Goal: Task Accomplishment & Management: Manage account settings

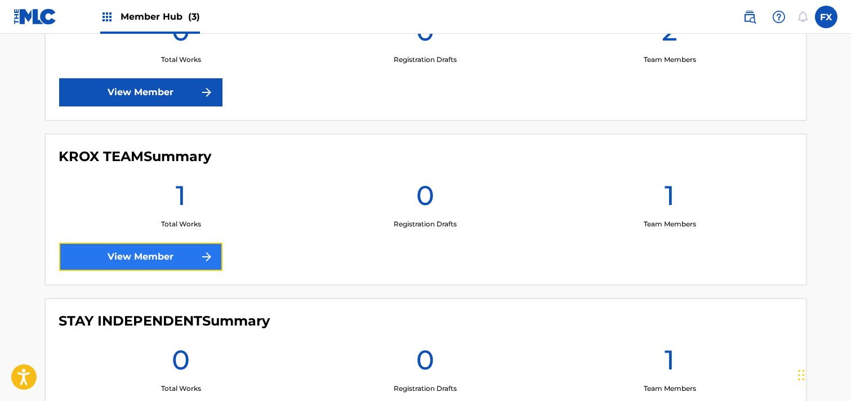
click at [155, 251] on link "View Member" at bounding box center [140, 257] width 163 height 28
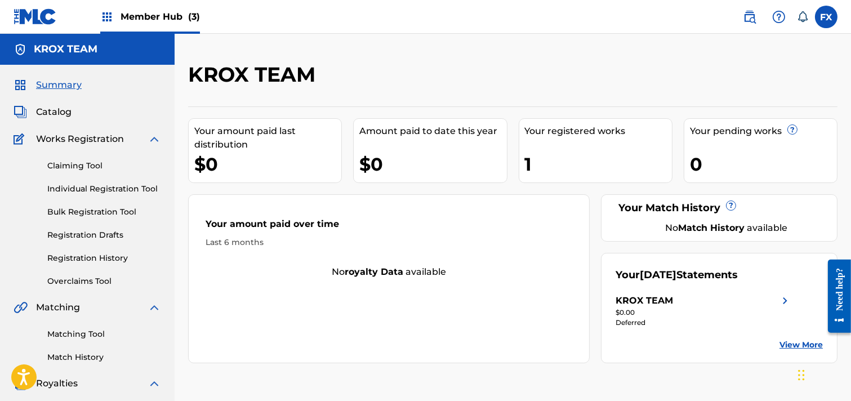
click at [777, 300] on div "KROX TEAM" at bounding box center [703, 301] width 176 height 14
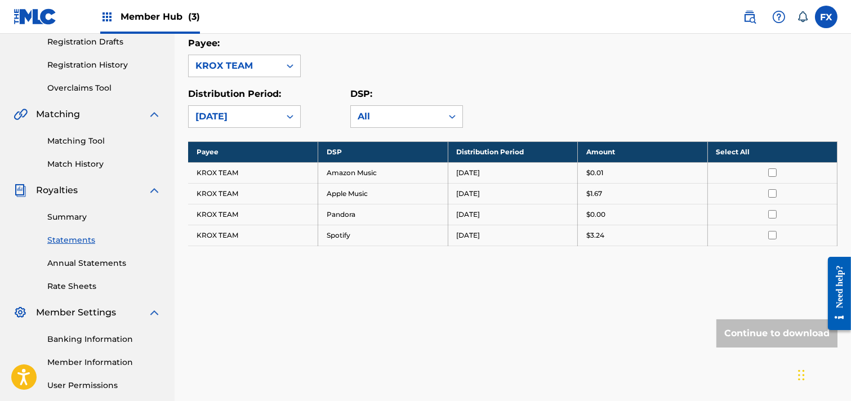
scroll to position [195, 0]
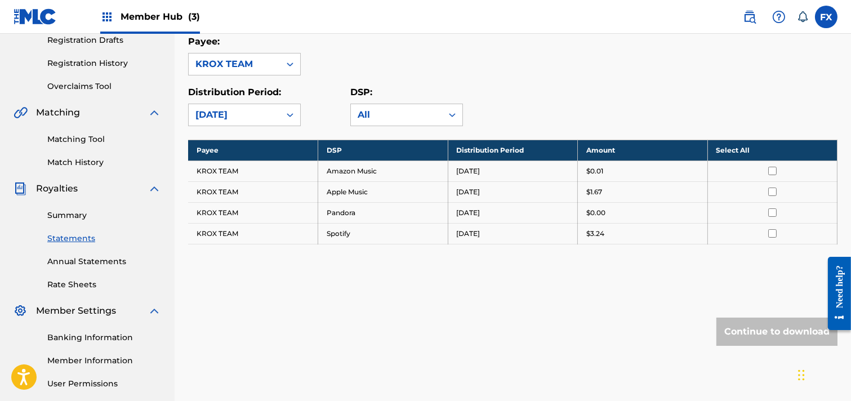
click at [774, 169] on input "checkbox" at bounding box center [772, 171] width 8 height 8
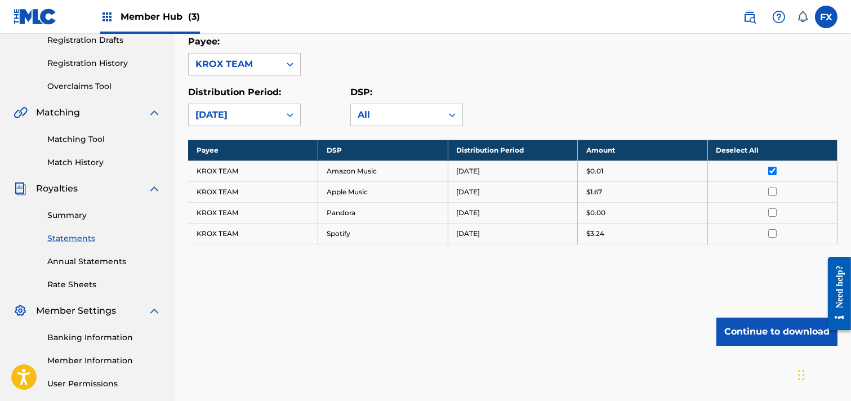
click at [772, 193] on input "checkbox" at bounding box center [772, 191] width 8 height 8
click at [770, 188] on input "checkbox" at bounding box center [772, 191] width 8 height 8
click at [774, 164] on td at bounding box center [772, 170] width 130 height 21
click at [771, 168] on input "checkbox" at bounding box center [772, 171] width 8 height 8
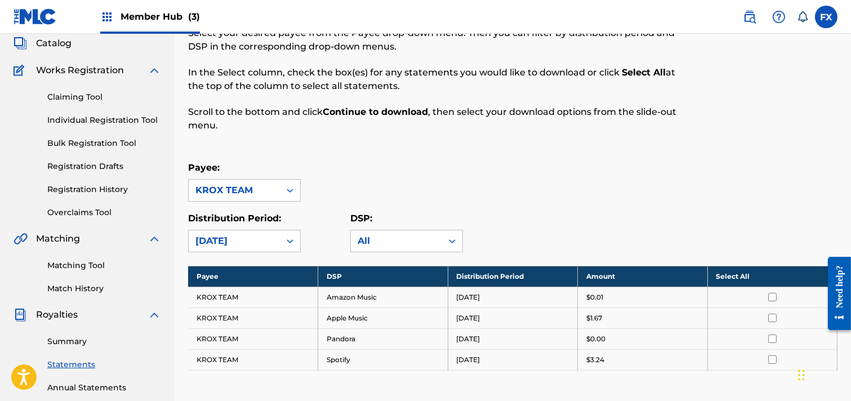
scroll to position [66, 0]
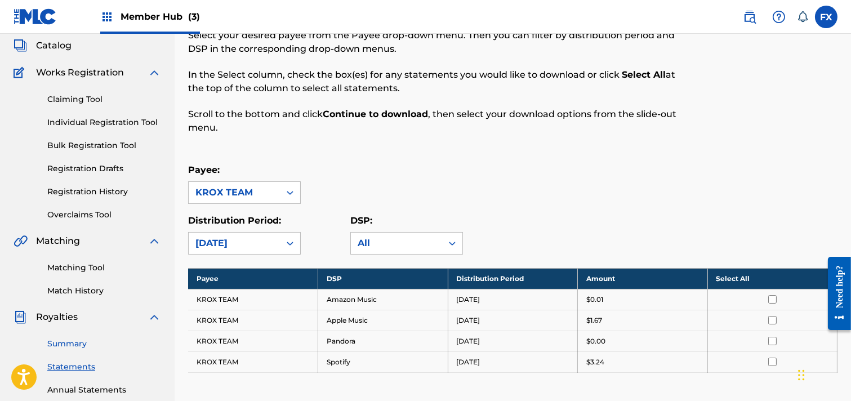
click at [66, 346] on link "Summary" at bounding box center [104, 344] width 114 height 12
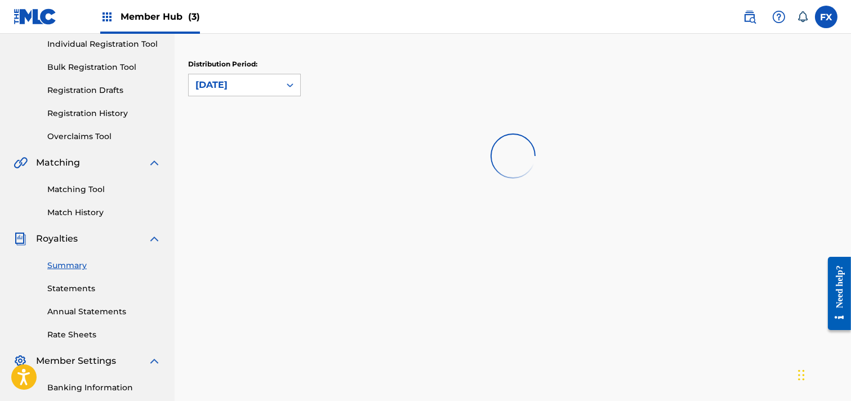
scroll to position [145, 0]
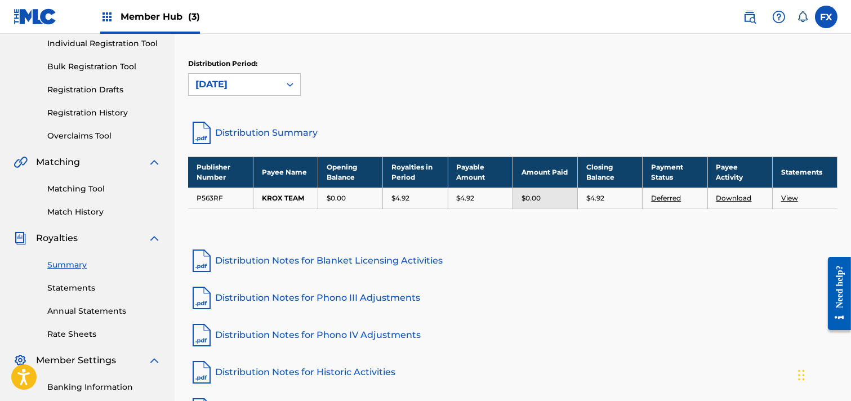
click at [671, 196] on link "Deferred" at bounding box center [666, 198] width 30 height 8
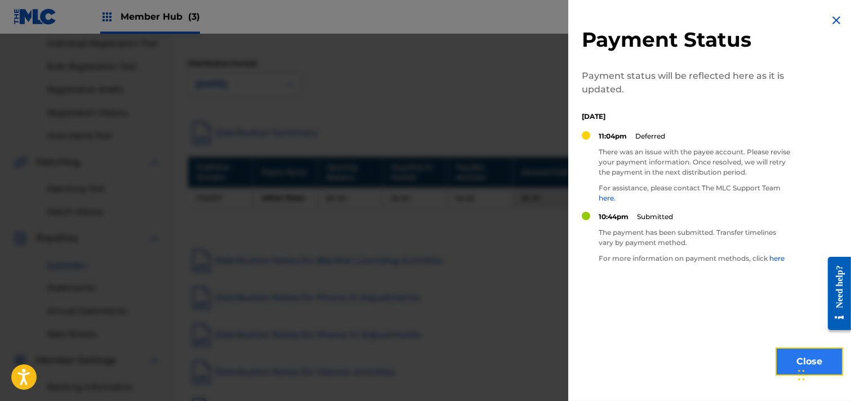
click at [780, 363] on button "Close" at bounding box center [809, 361] width 68 height 28
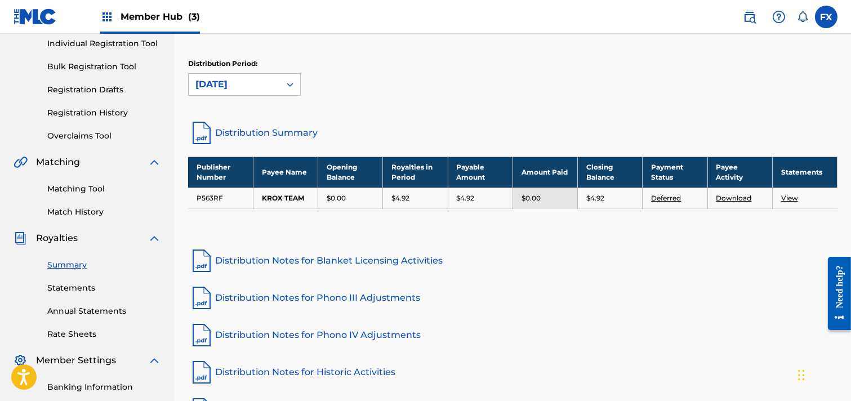
click at [657, 198] on link "Deferred" at bounding box center [666, 198] width 30 height 8
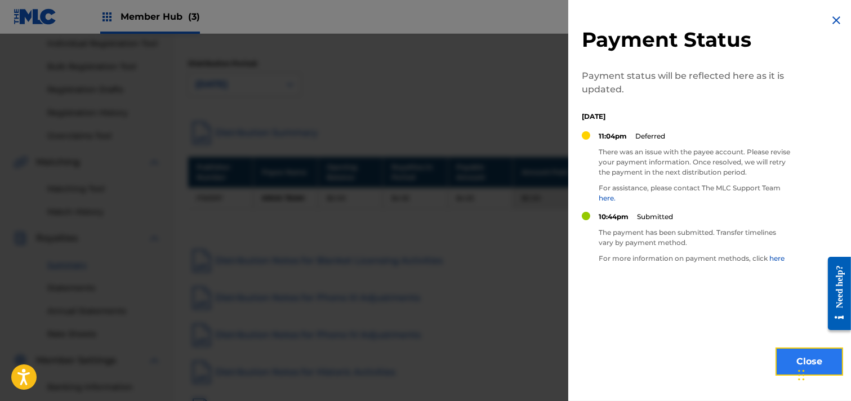
click at [781, 356] on button "Close" at bounding box center [809, 361] width 68 height 28
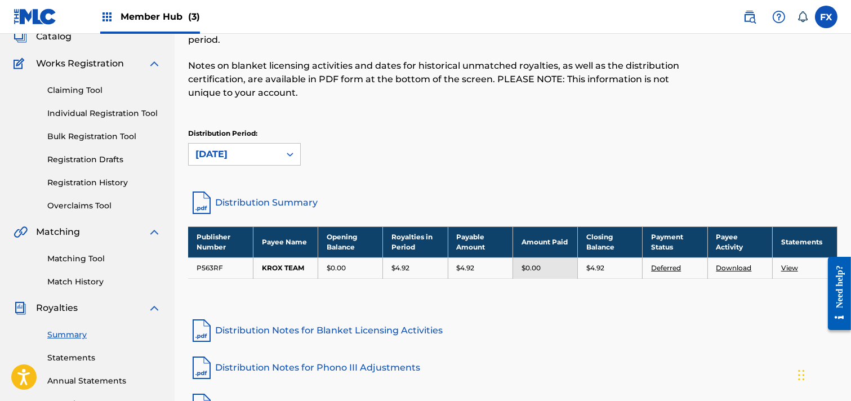
scroll to position [75, 0]
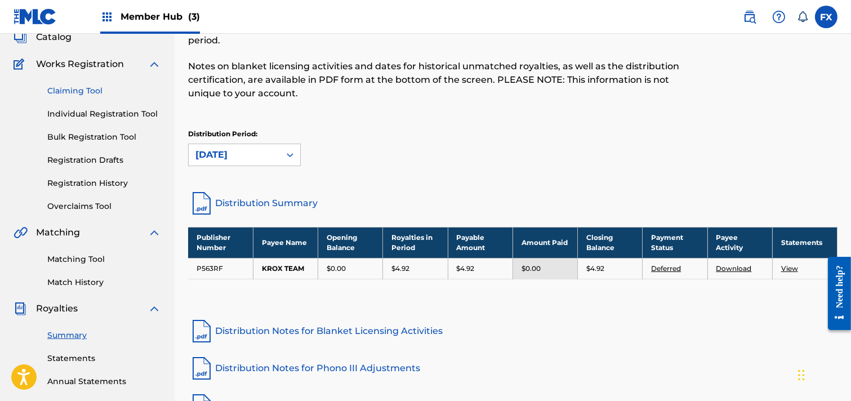
click at [81, 87] on link "Claiming Tool" at bounding box center [104, 91] width 114 height 12
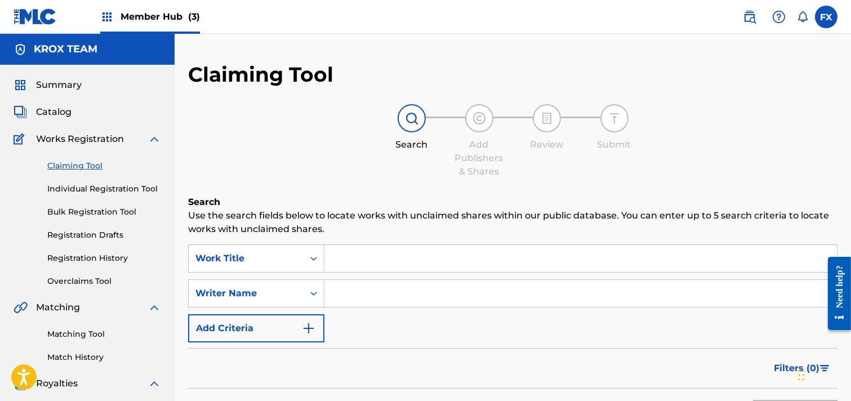
click at [424, 295] on input "Search Form" at bounding box center [580, 293] width 512 height 27
type input "[PERSON_NAME]"
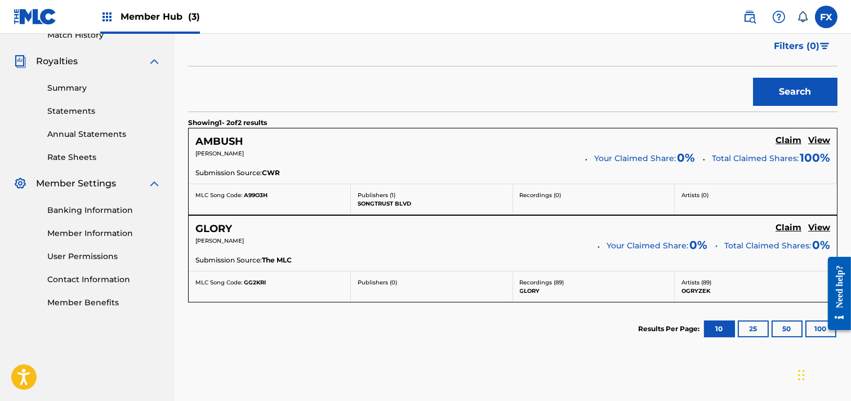
scroll to position [323, 0]
click at [816, 223] on h5 "View" at bounding box center [819, 227] width 22 height 11
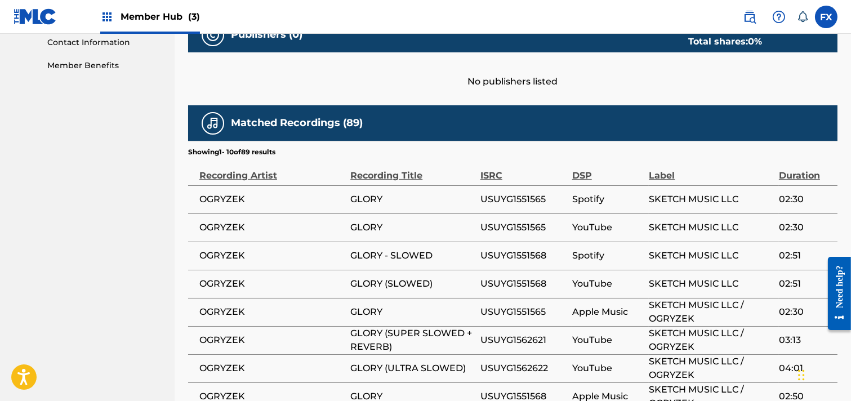
scroll to position [558, 0]
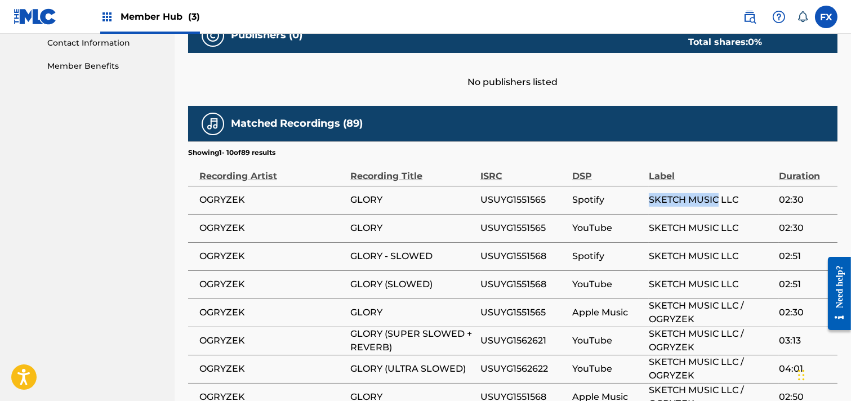
drag, startPoint x: 650, startPoint y: 198, endPoint x: 719, endPoint y: 196, distance: 68.7
click at [719, 196] on span "SKETCH MUSIC LLC" at bounding box center [711, 200] width 124 height 14
copy span "SKETCH MUSIC"
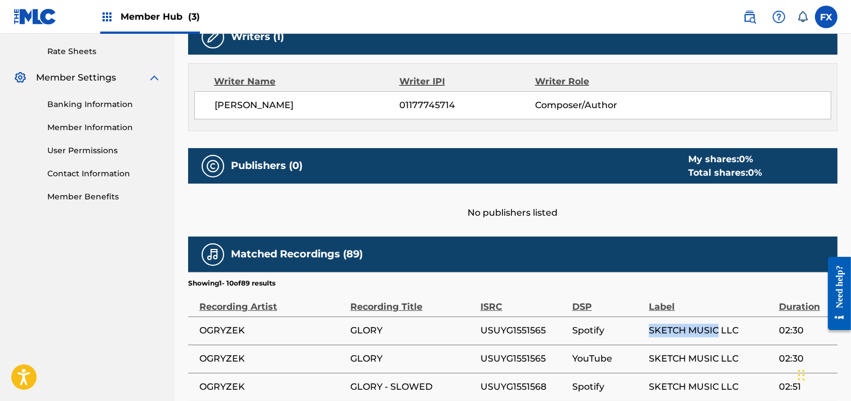
scroll to position [427, 0]
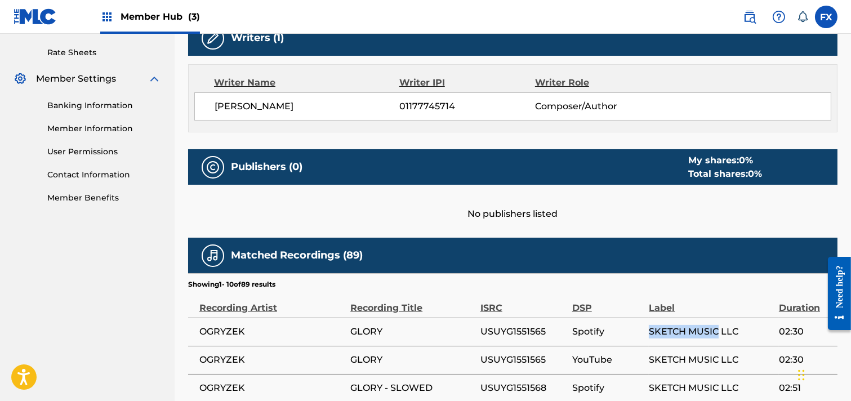
drag, startPoint x: 433, startPoint y: 85, endPoint x: 488, endPoint y: 96, distance: 55.1
click at [488, 96] on div "[PERSON_NAME] 01177745714 Composer/Author" at bounding box center [512, 106] width 637 height 28
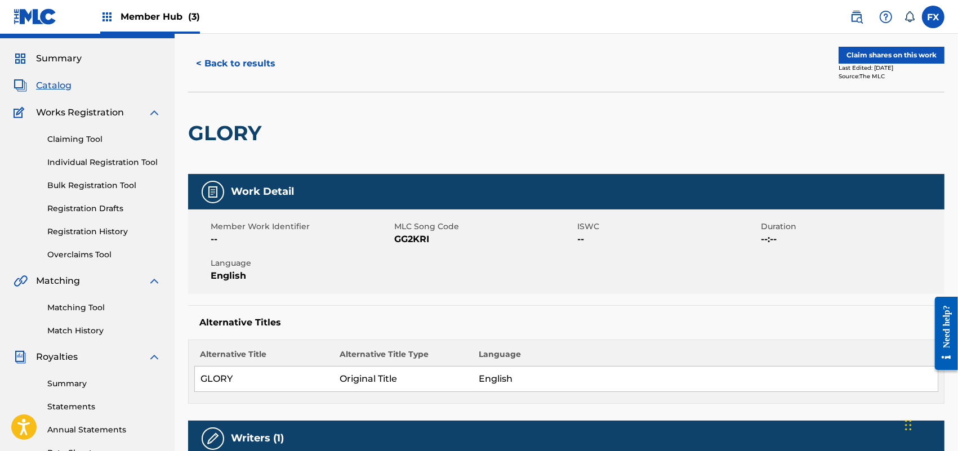
click at [488, 96] on div "< Back to results Claim shares on this work Last Edited: [DATE] Source: The MLC…" at bounding box center [566, 104] width 756 height 138
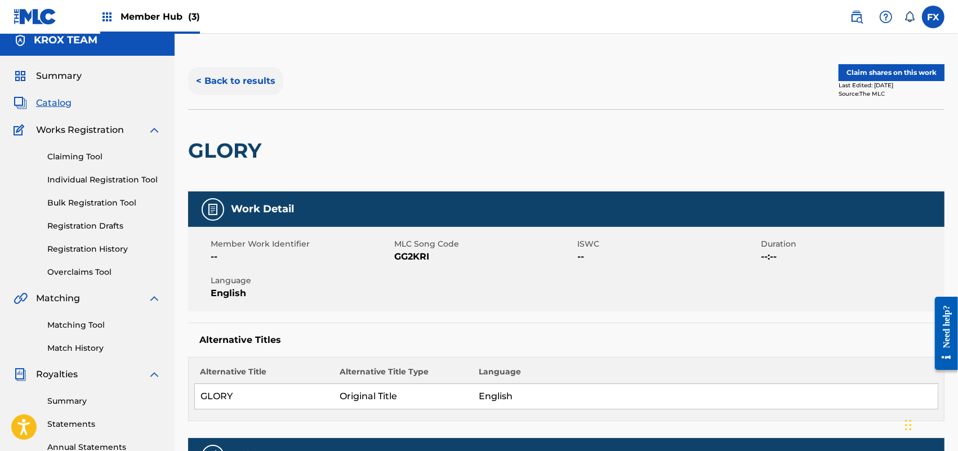
click at [255, 74] on button "< Back to results" at bounding box center [235, 81] width 95 height 28
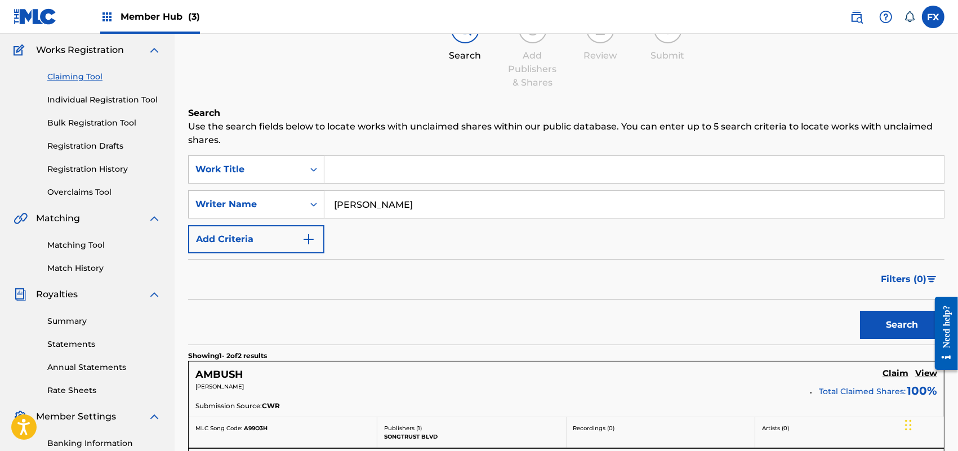
scroll to position [39, 0]
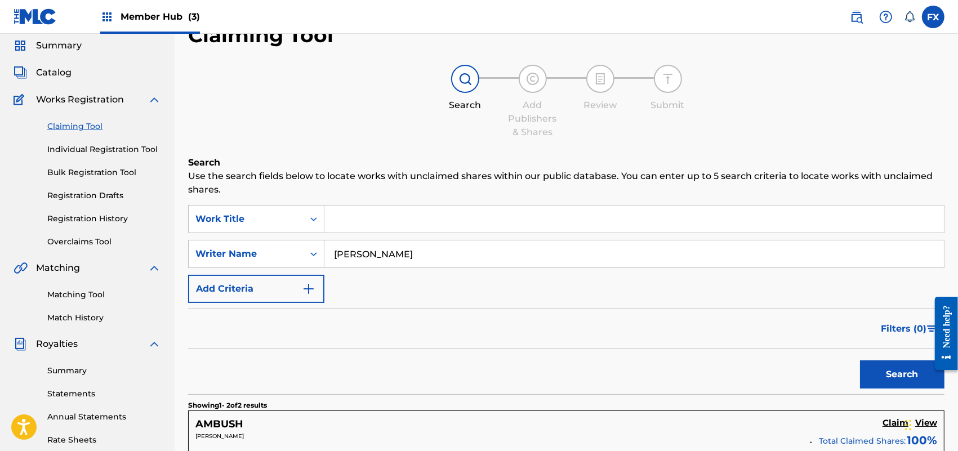
click at [441, 77] on div "Search" at bounding box center [465, 88] width 56 height 47
drag, startPoint x: 395, startPoint y: 261, endPoint x: 237, endPoint y: 265, distance: 158.3
click at [237, 265] on div "SearchWithCriteriae86f2c54-93fa-4d12-a71a-25c3bc68247b Writer Name [PERSON_NAME]" at bounding box center [566, 254] width 756 height 28
click at [297, 211] on div "Work Title" at bounding box center [246, 218] width 115 height 21
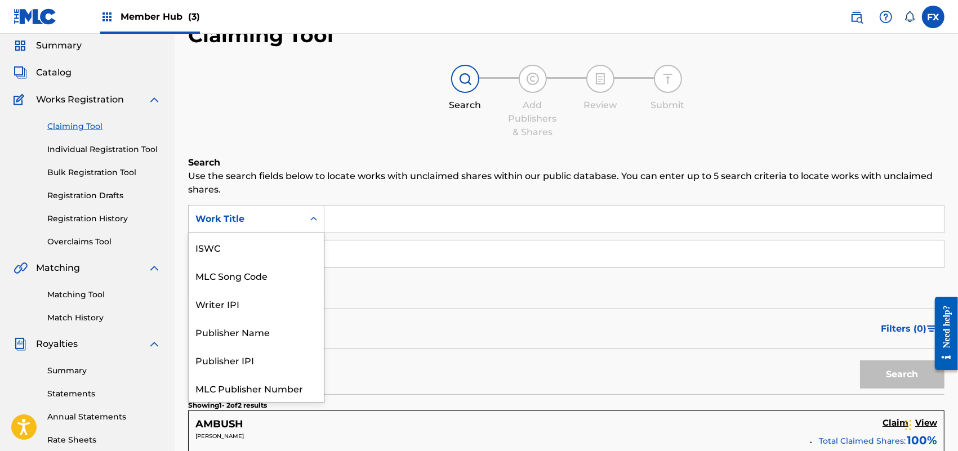
scroll to position [28, 0]
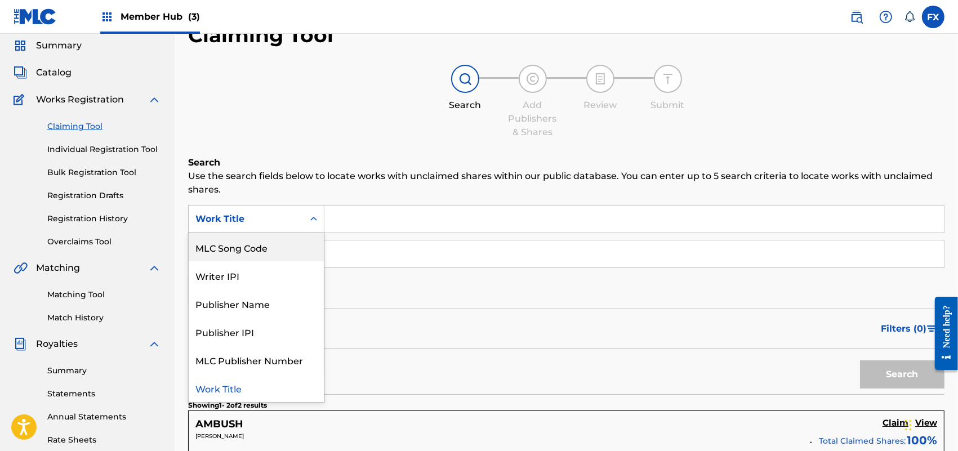
click at [304, 244] on div "MLC Song Code" at bounding box center [256, 247] width 135 height 28
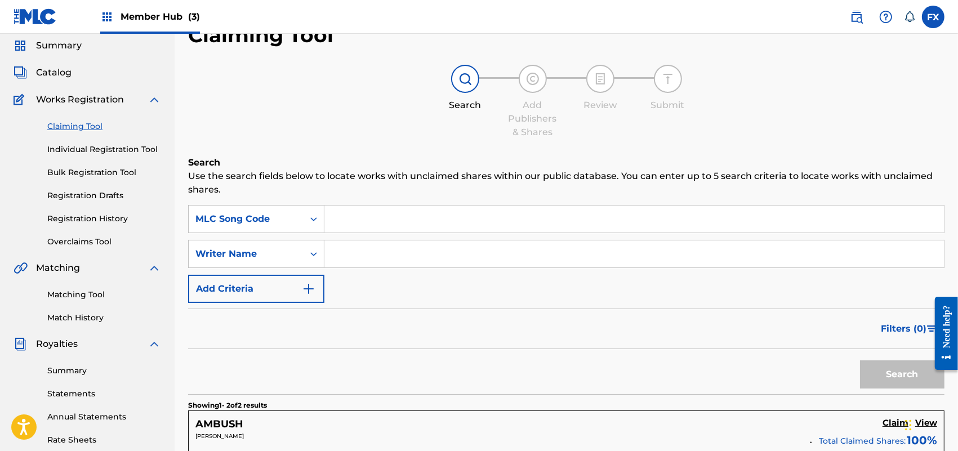
click at [380, 213] on input "Search Form" at bounding box center [633, 218] width 619 height 27
paste input "SD83BS"
type input "SD83BS"
click at [850, 360] on button "Search" at bounding box center [902, 374] width 84 height 28
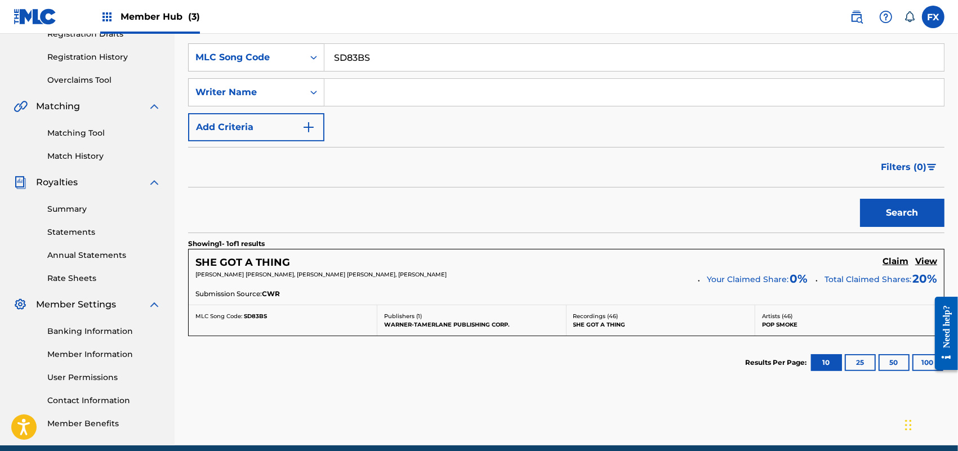
scroll to position [239, 0]
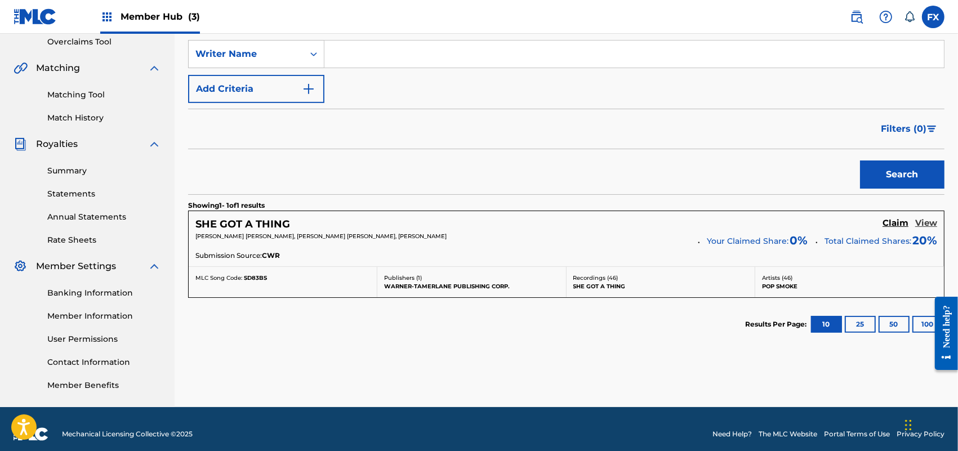
click at [850, 224] on h5 "View" at bounding box center [926, 223] width 22 height 11
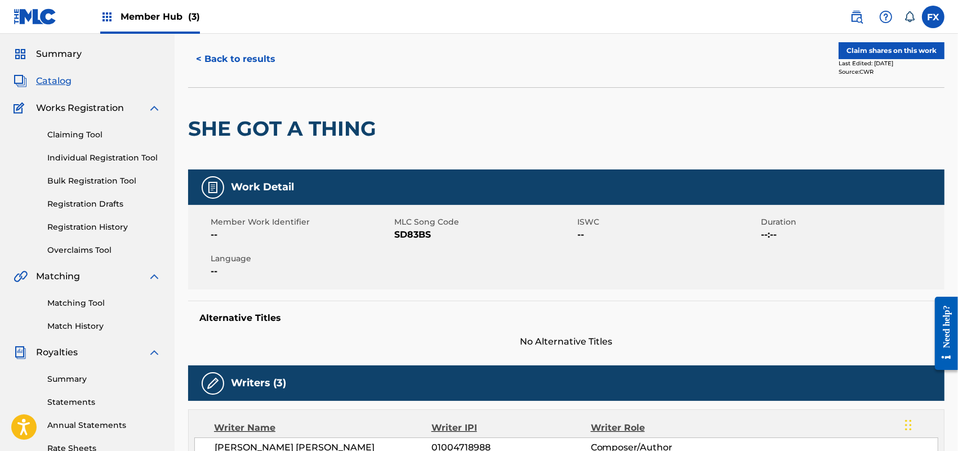
scroll to position [32, 0]
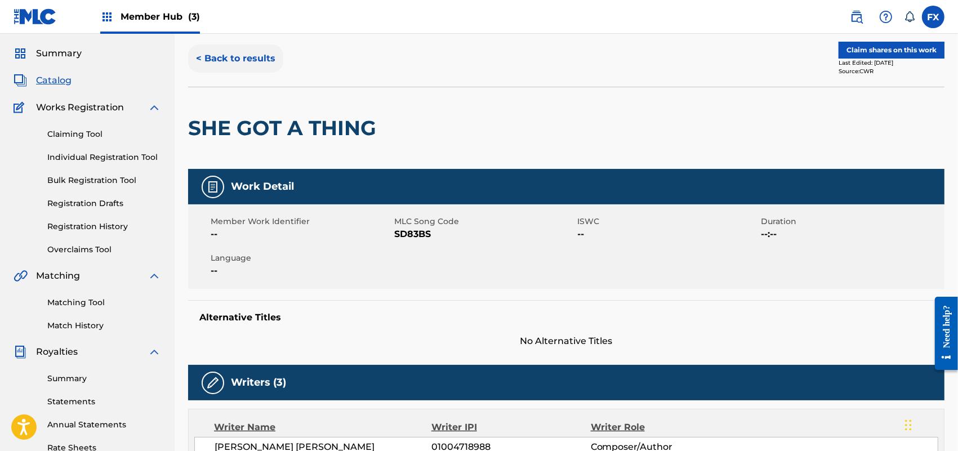
click at [258, 51] on button "< Back to results" at bounding box center [235, 58] width 95 height 28
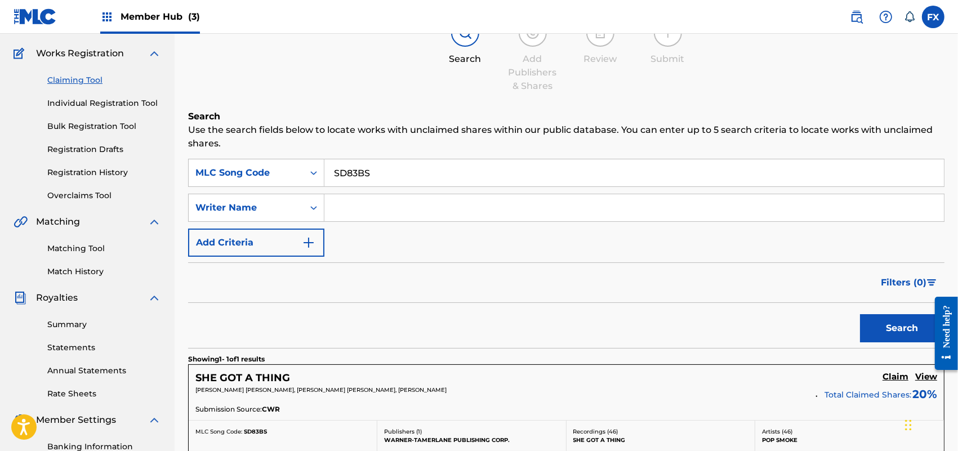
scroll to position [41, 0]
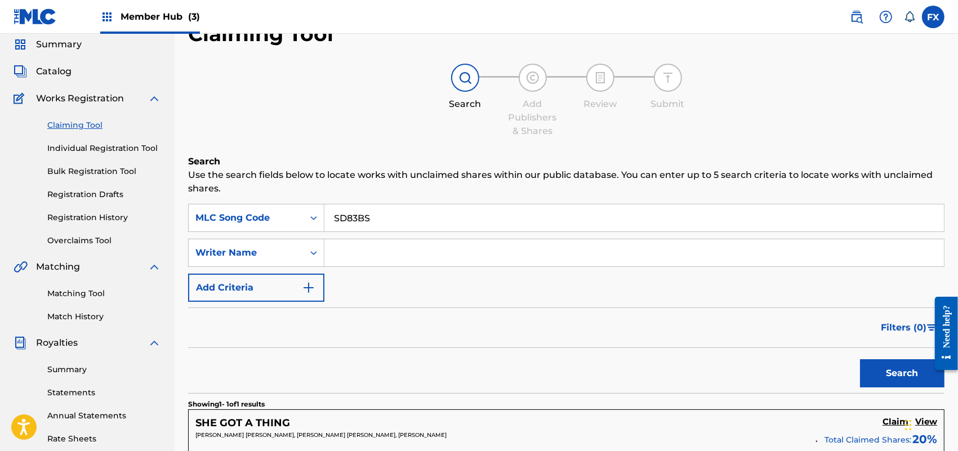
click at [397, 212] on input "SD83BS" at bounding box center [633, 217] width 619 height 27
drag, startPoint x: 397, startPoint y: 212, endPoint x: 138, endPoint y: 239, distance: 260.4
click at [138, 239] on main "KROX TEAM Summary Catalog Works Registration Claiming Tool Individual Registrat…" at bounding box center [479, 299] width 958 height 612
click at [353, 248] on input "Search Form" at bounding box center [633, 252] width 619 height 27
type input "[PERSON_NAME]"
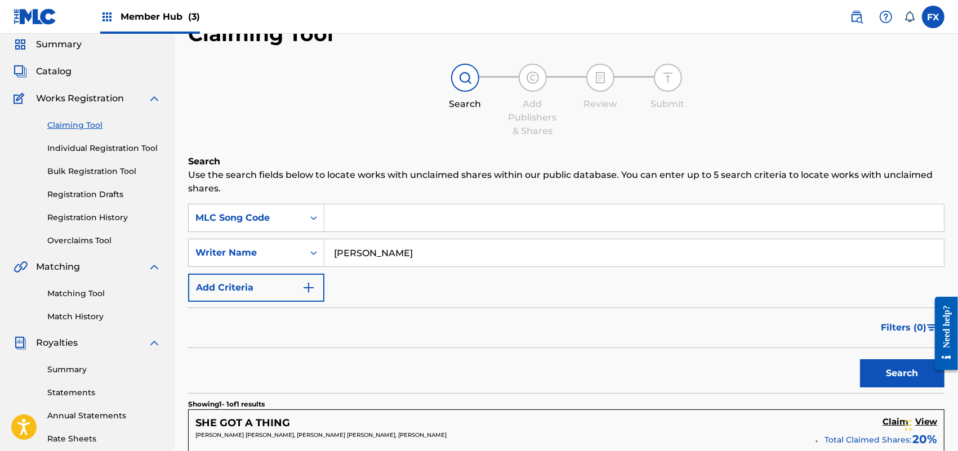
click at [850, 359] on button "Search" at bounding box center [902, 373] width 84 height 28
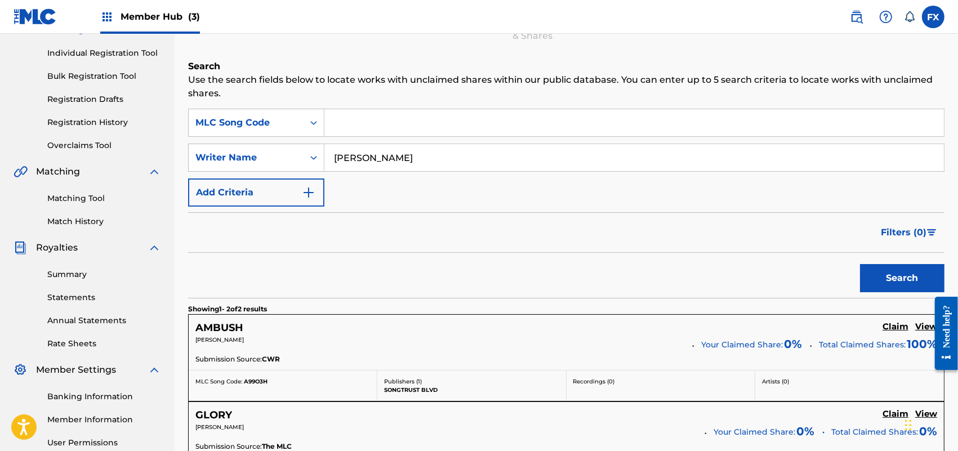
scroll to position [210, 0]
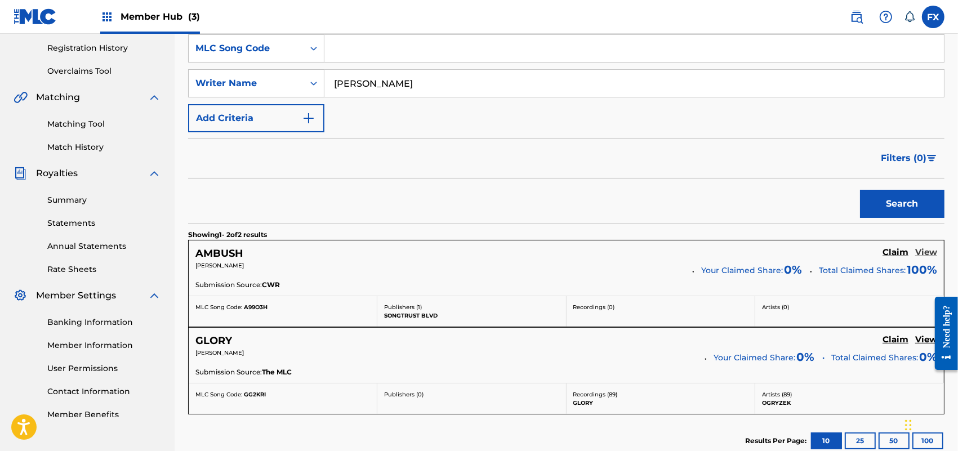
click at [850, 249] on h5 "View" at bounding box center [926, 252] width 22 height 11
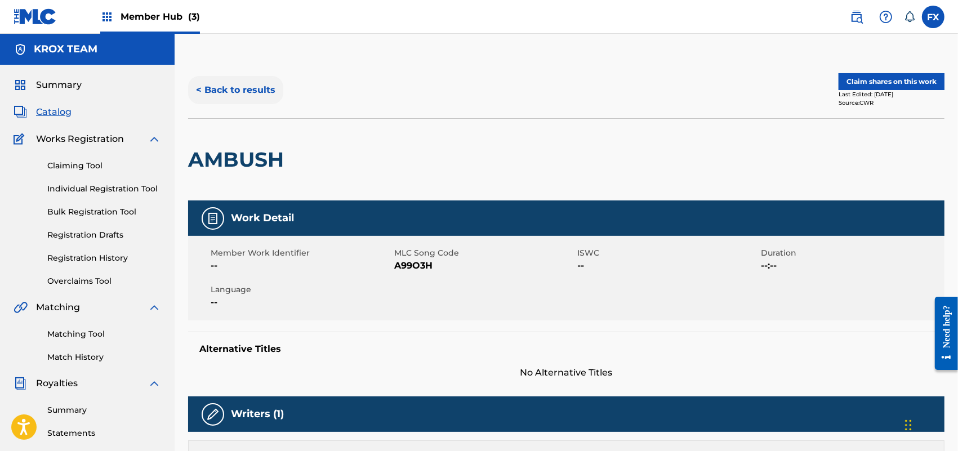
click at [263, 96] on button "< Back to results" at bounding box center [235, 90] width 95 height 28
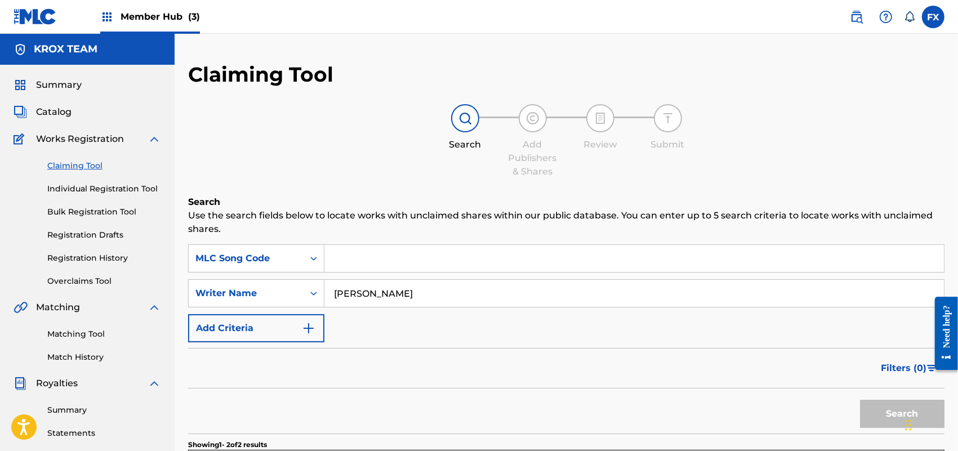
scroll to position [210, 0]
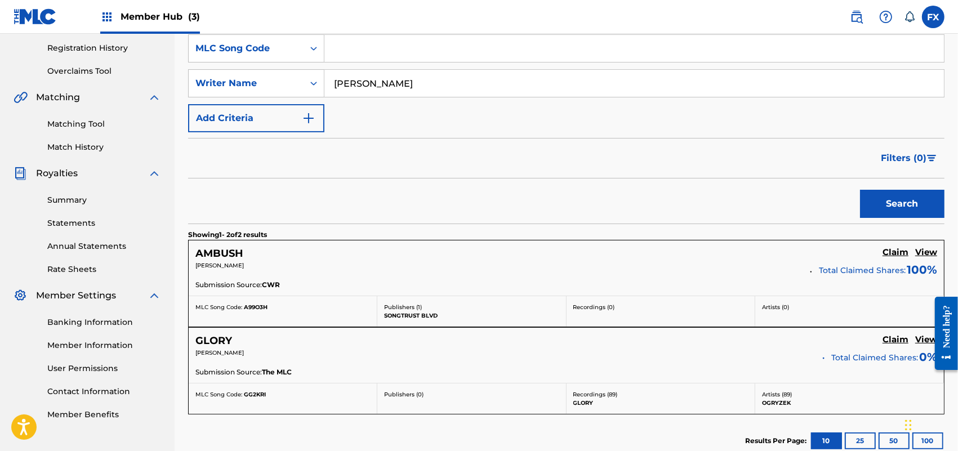
click at [850, 341] on iframe at bounding box center [942, 333] width 32 height 91
click at [850, 339] on h5 "View" at bounding box center [926, 339] width 22 height 11
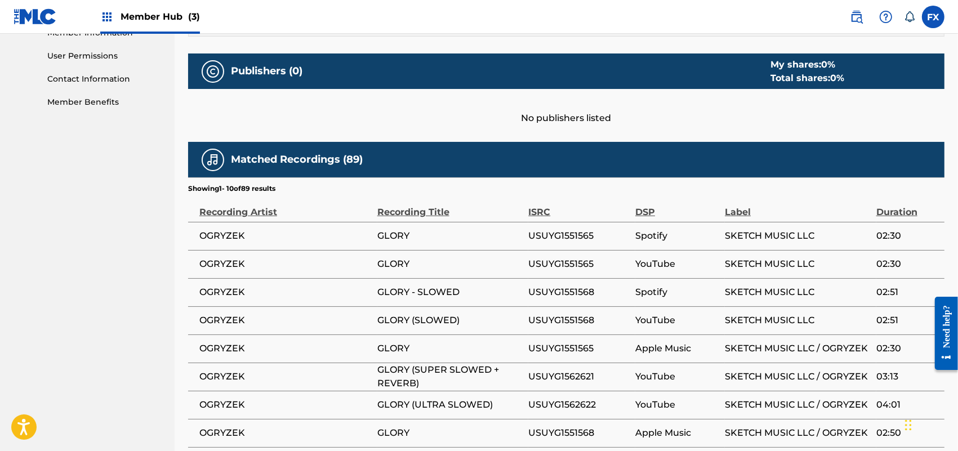
scroll to position [524, 0]
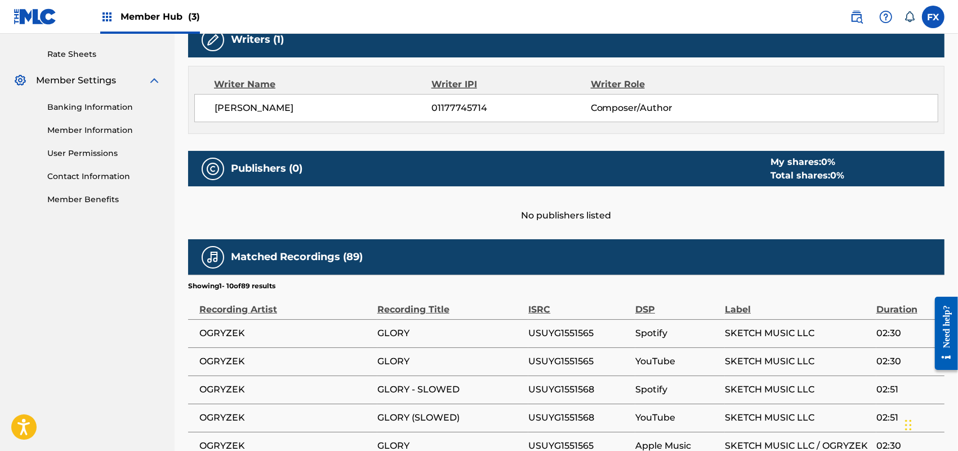
click at [646, 322] on td "Spotify" at bounding box center [680, 333] width 90 height 28
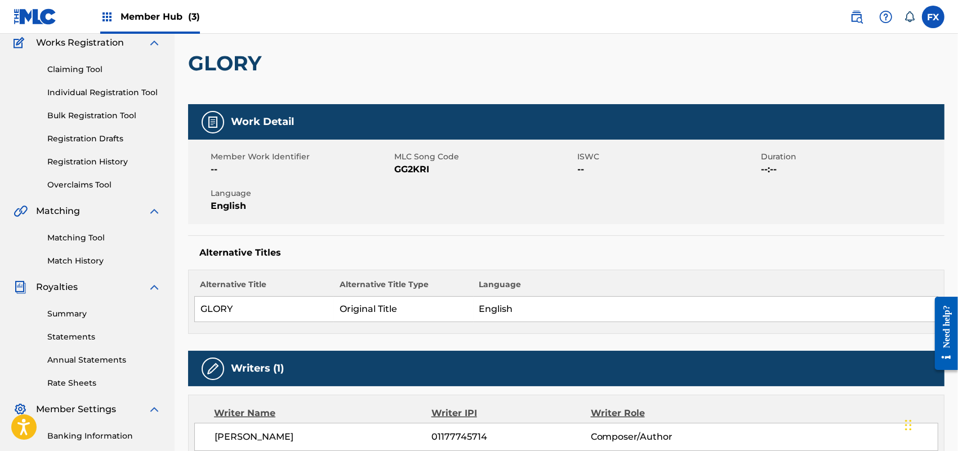
scroll to position [0, 0]
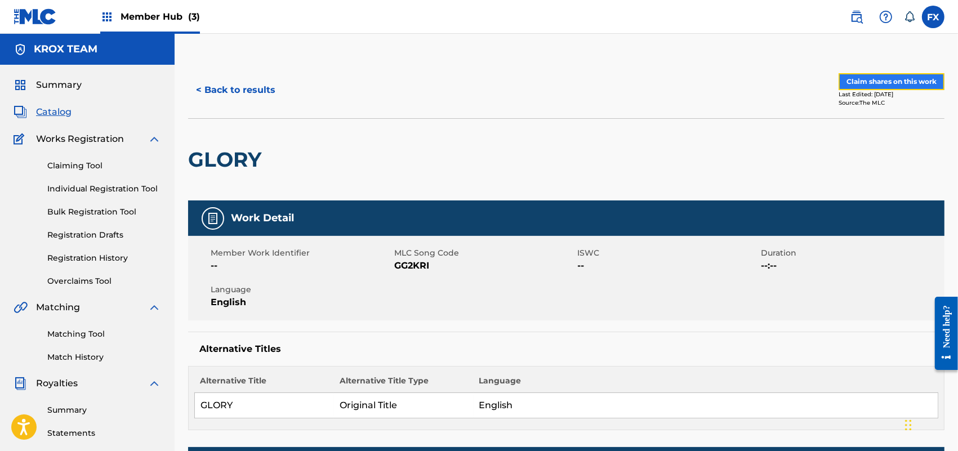
click at [850, 78] on button "Claim shares on this work" at bounding box center [891, 81] width 106 height 17
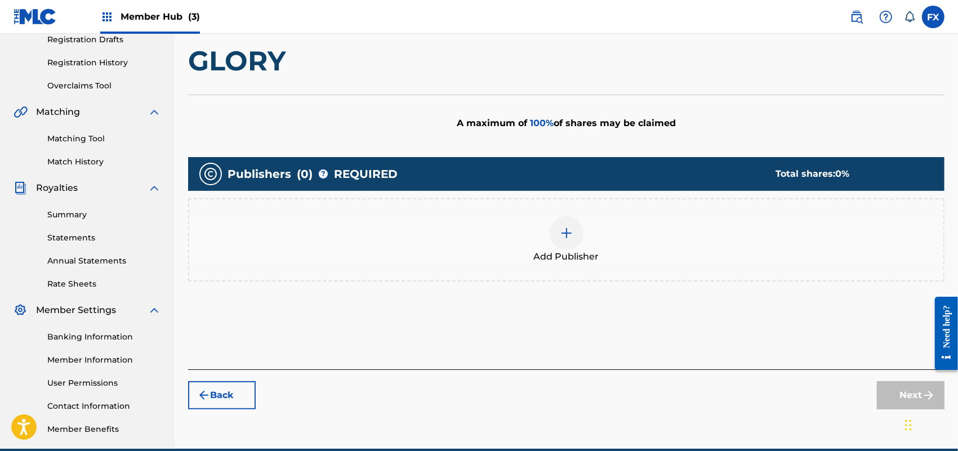
click at [705, 272] on div "Add Publisher" at bounding box center [566, 239] width 756 height 83
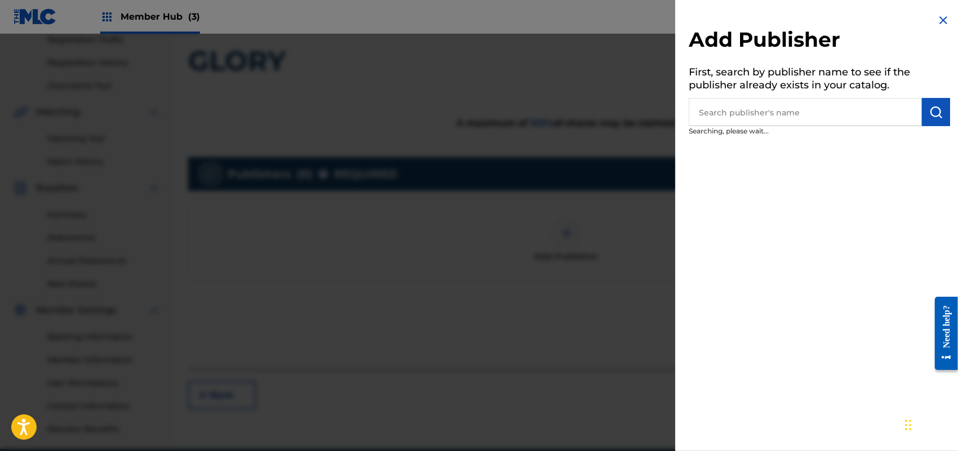
scroll to position [197, 0]
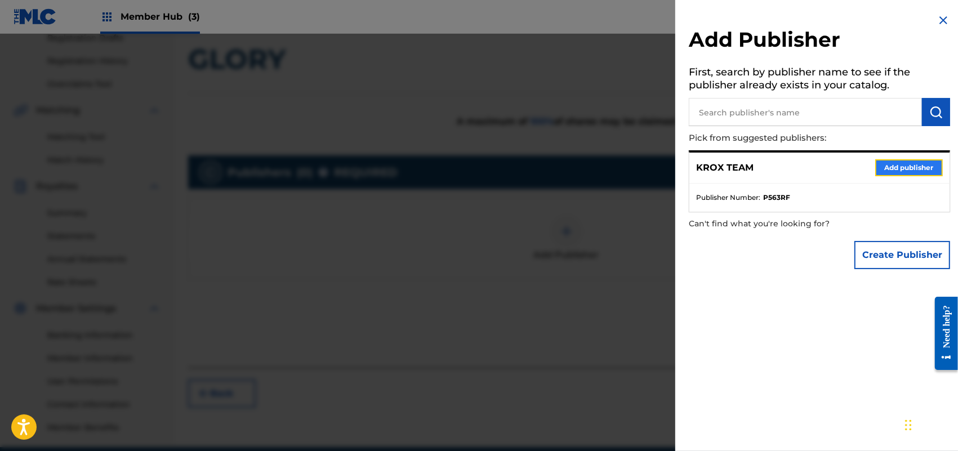
click at [850, 165] on button "Add publisher" at bounding box center [909, 167] width 68 height 17
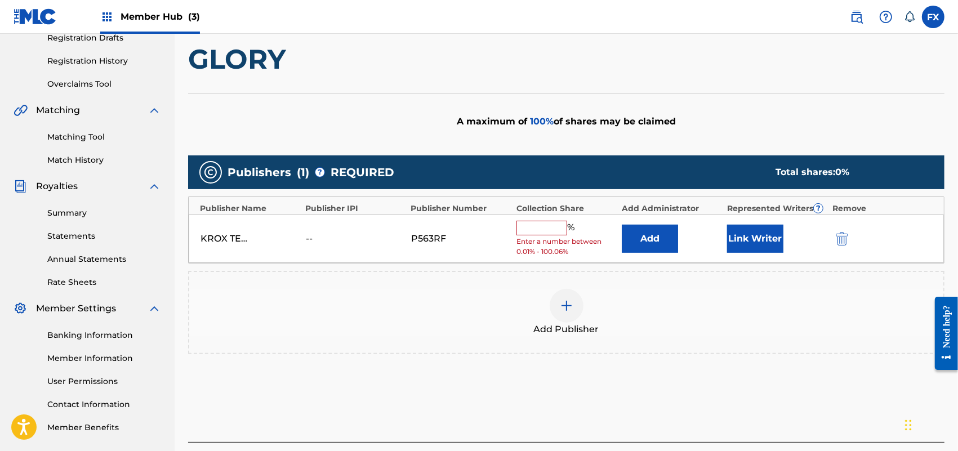
click at [552, 232] on input "text" at bounding box center [541, 228] width 51 height 15
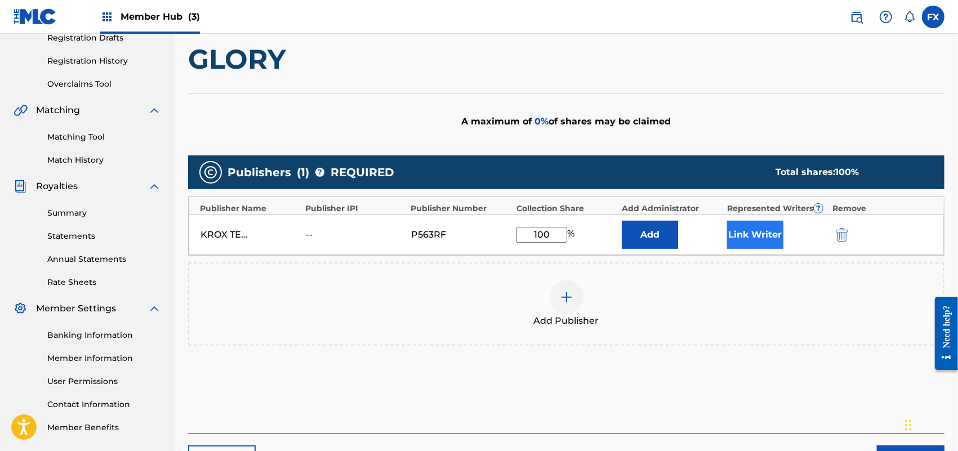
type input "100"
click at [736, 235] on button "Link Writer" at bounding box center [755, 235] width 56 height 28
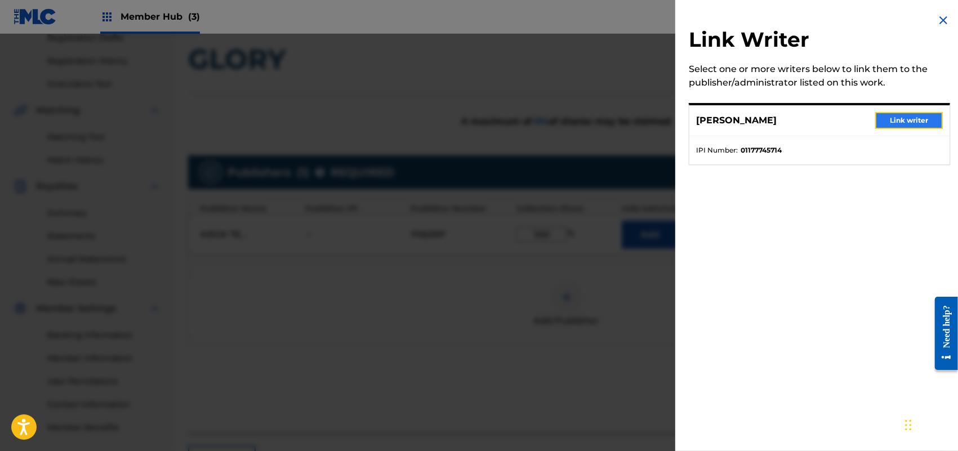
click at [850, 125] on button "Link writer" at bounding box center [909, 120] width 68 height 17
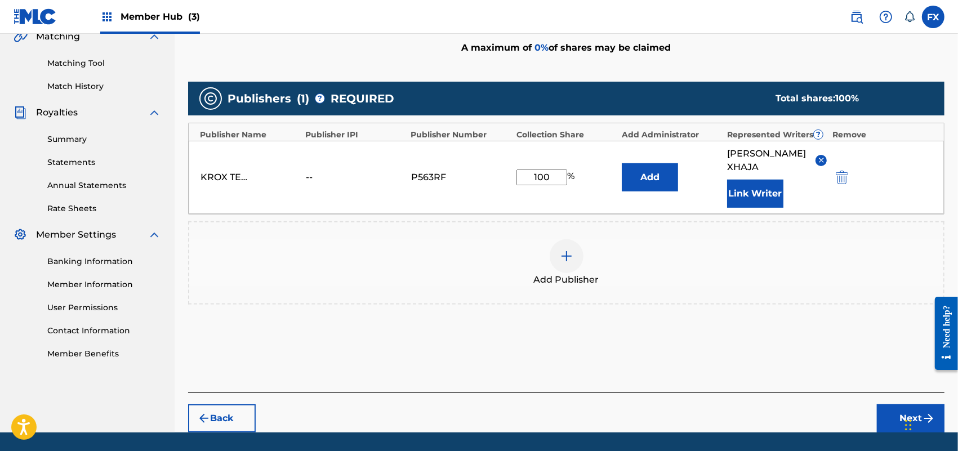
scroll to position [293, 0]
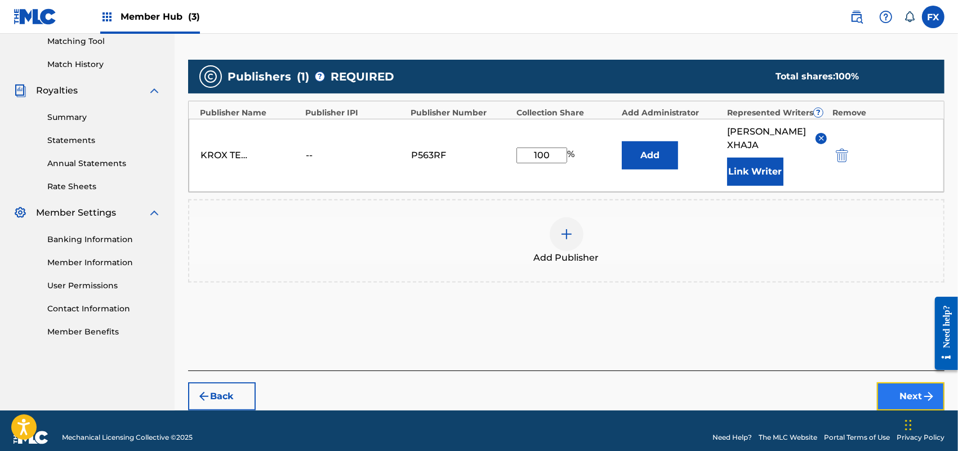
click at [850, 382] on button "Next" at bounding box center [911, 396] width 68 height 28
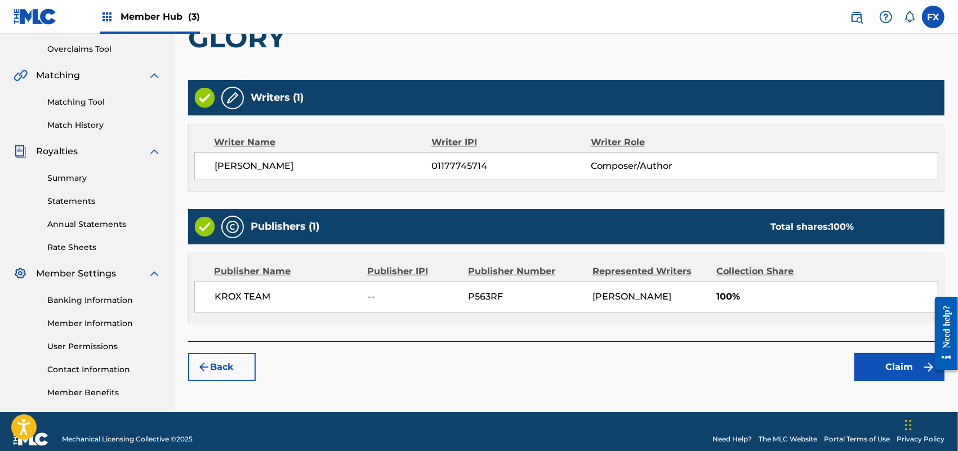
scroll to position [247, 0]
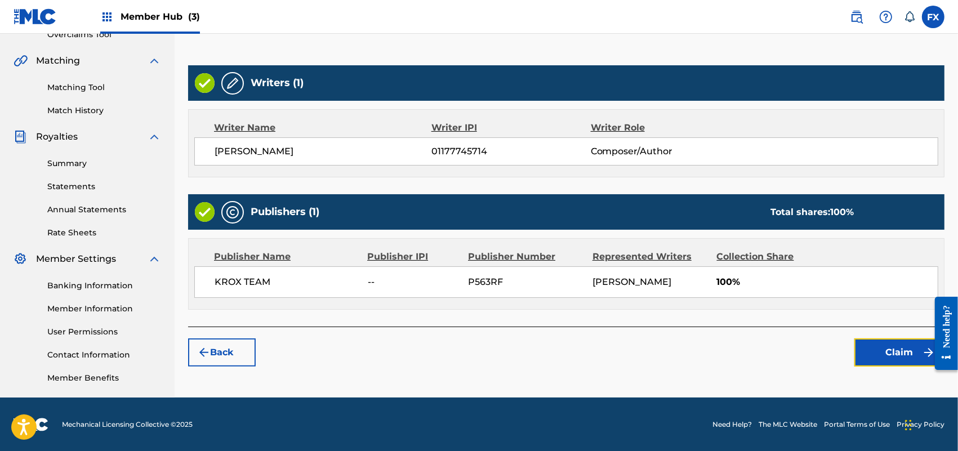
click at [850, 365] on button "Claim" at bounding box center [899, 352] width 90 height 28
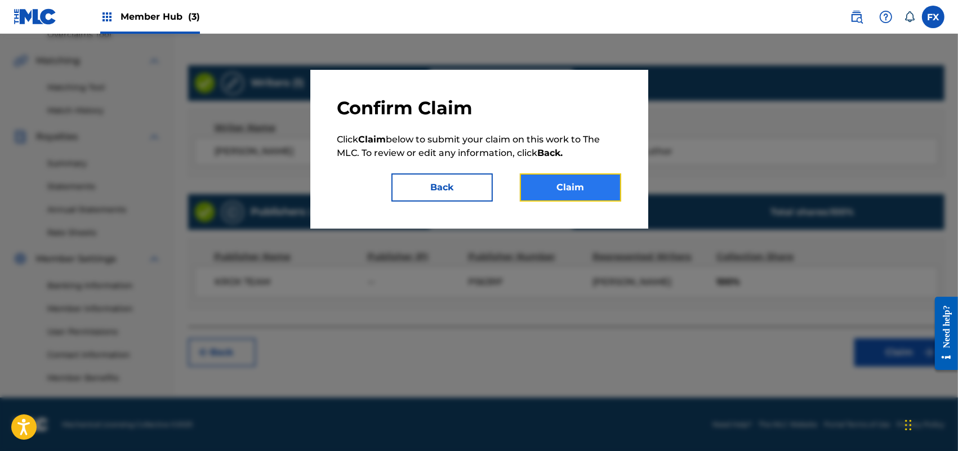
click at [603, 196] on button "Claim" at bounding box center [570, 187] width 101 height 28
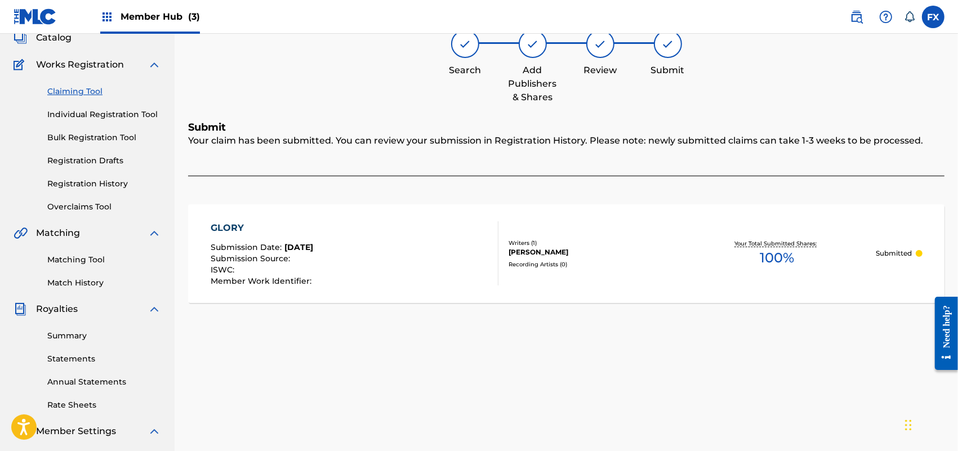
scroll to position [0, 0]
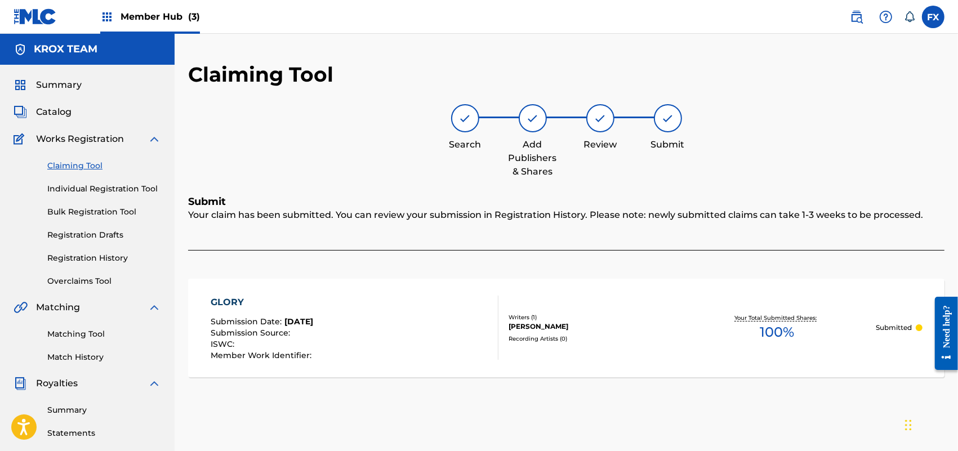
click at [84, 167] on link "Claiming Tool" at bounding box center [104, 166] width 114 height 12
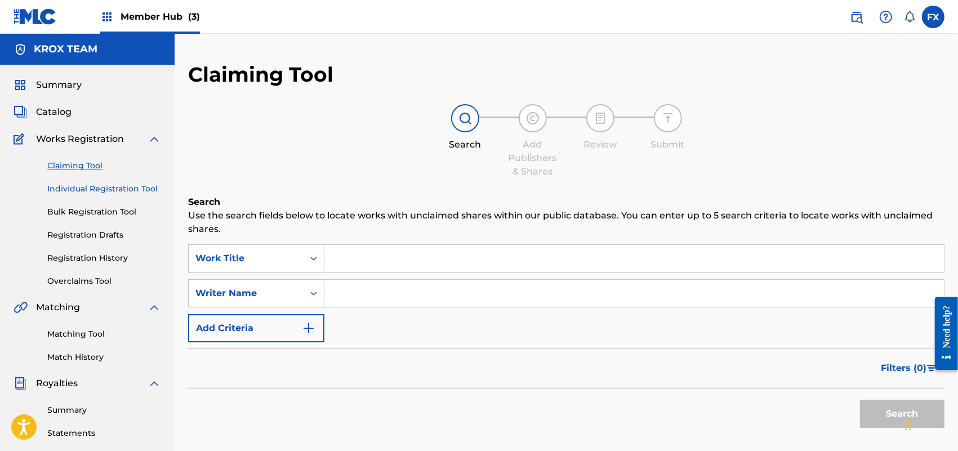
click at [89, 193] on link "Individual Registration Tool" at bounding box center [104, 189] width 114 height 12
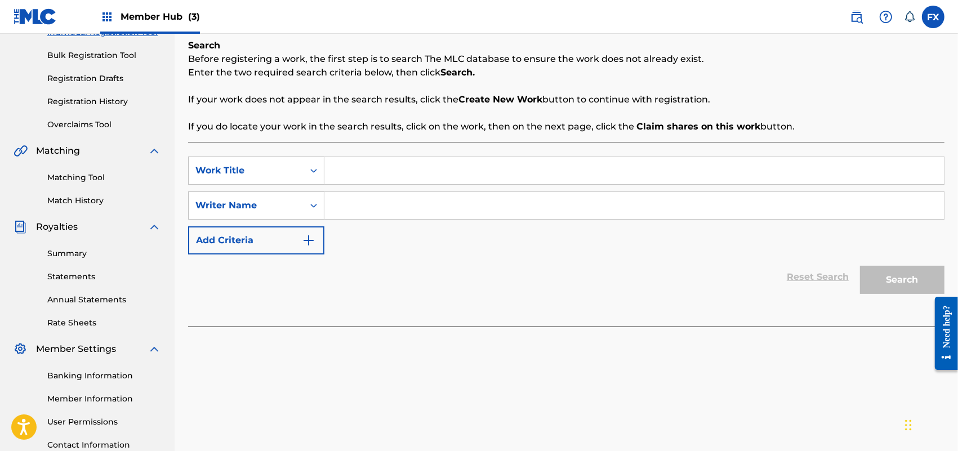
scroll to position [168, 0]
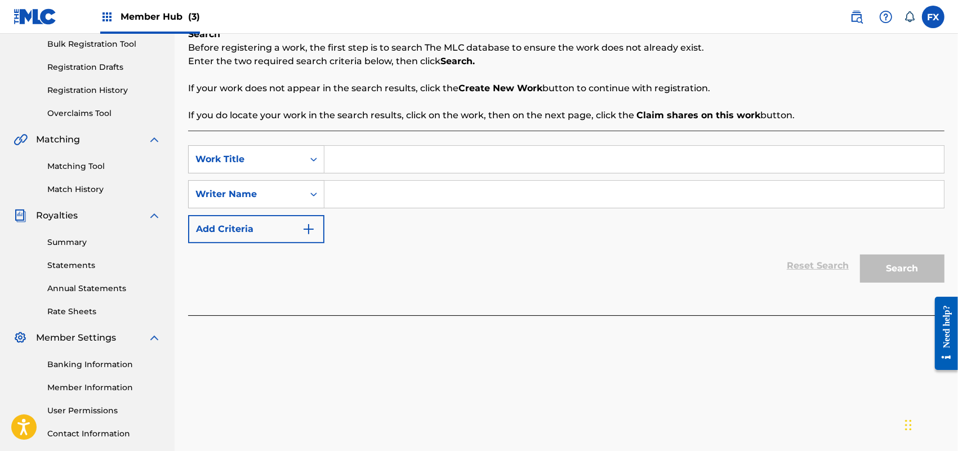
click at [359, 164] on input "Search Form" at bounding box center [633, 159] width 619 height 27
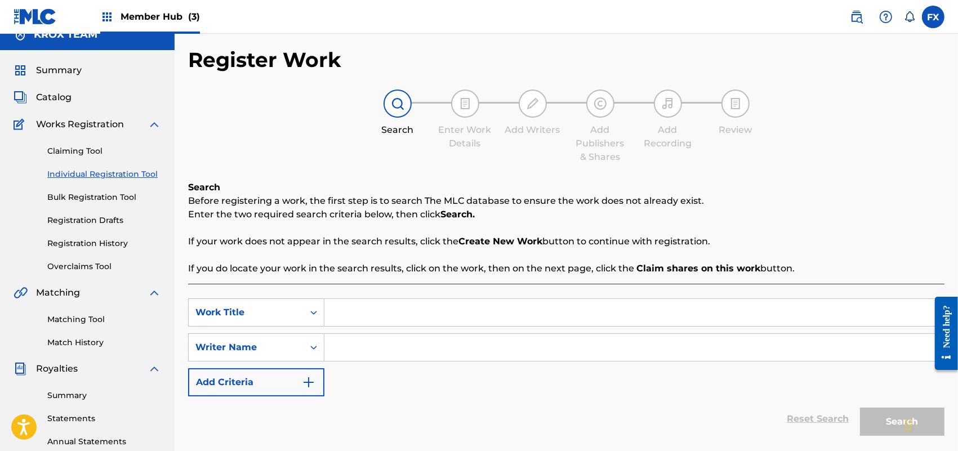
scroll to position [12, 0]
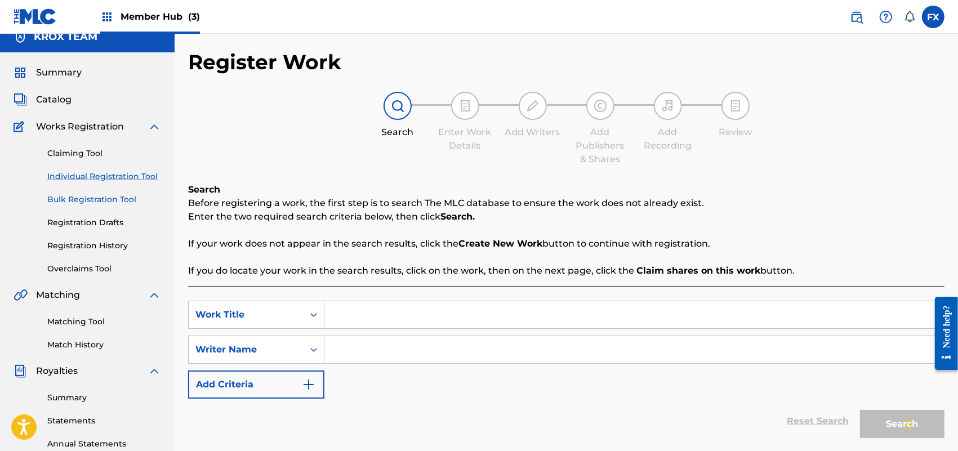
click at [91, 200] on link "Bulk Registration Tool" at bounding box center [104, 200] width 114 height 12
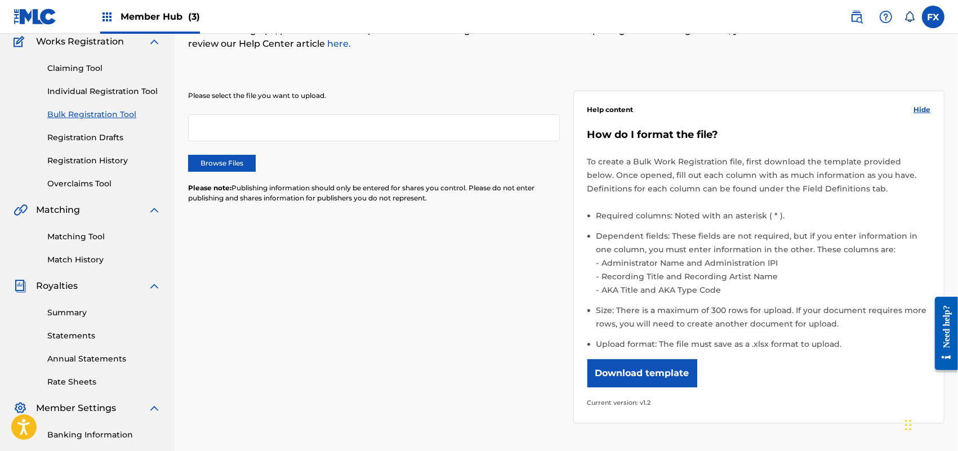
scroll to position [117, 0]
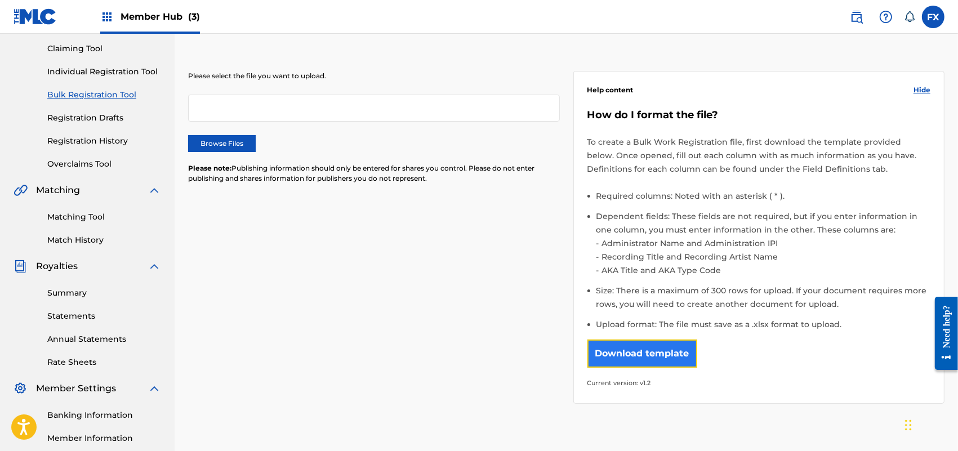
click at [642, 349] on button "Download template" at bounding box center [642, 353] width 110 height 28
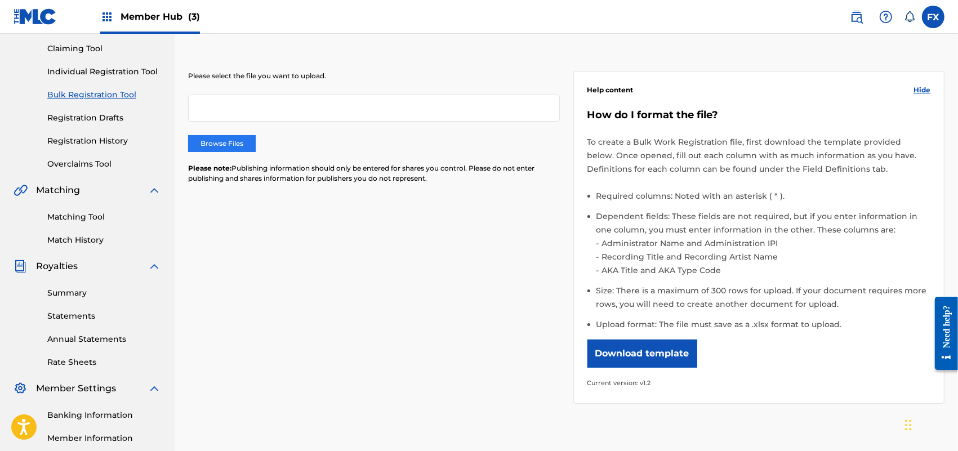
click at [234, 138] on label "Browse Files" at bounding box center [222, 143] width 68 height 17
click at [0, 0] on input "Browse Files" at bounding box center [0, 0] width 0 height 0
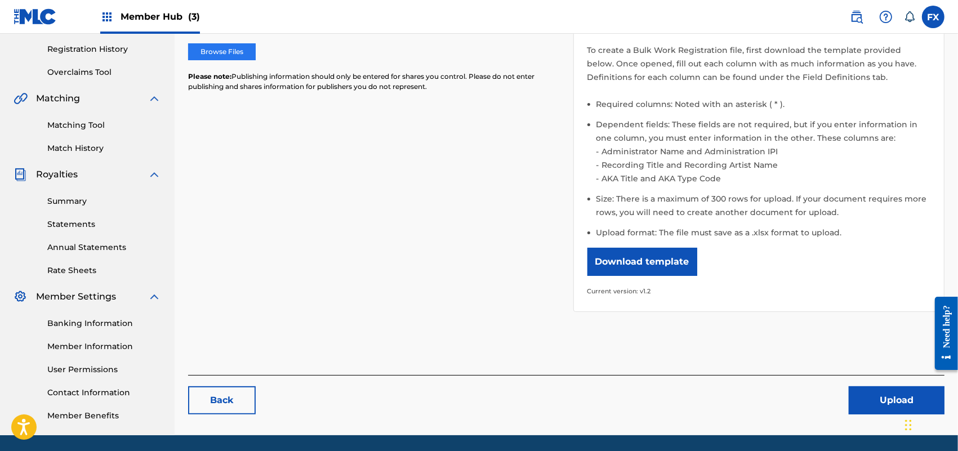
scroll to position [92, 0]
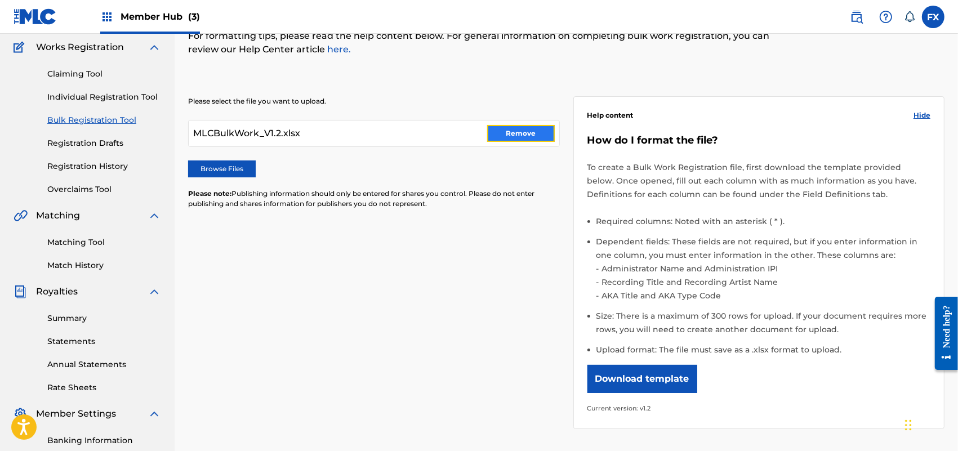
click at [521, 134] on button "Remove" at bounding box center [521, 133] width 68 height 17
click at [339, 48] on link "here." at bounding box center [338, 49] width 26 height 11
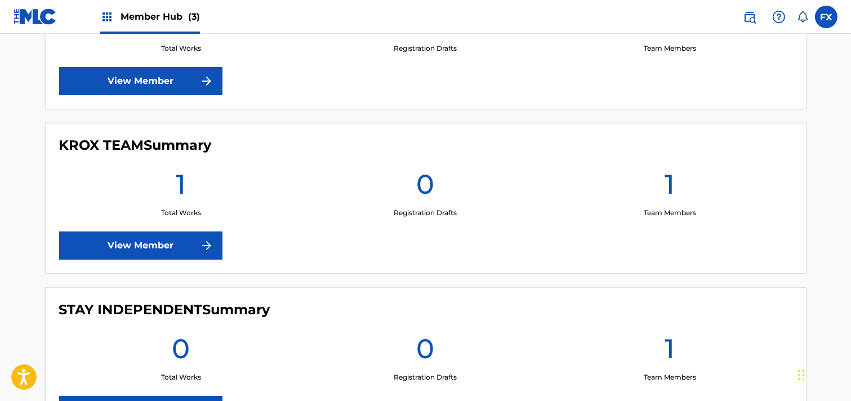
click at [266, 288] on div "STAY INDEPENDENT Summary 0 Total Works 0 Registration Drafts 1 Team Members Vie…" at bounding box center [425, 362] width 761 height 151
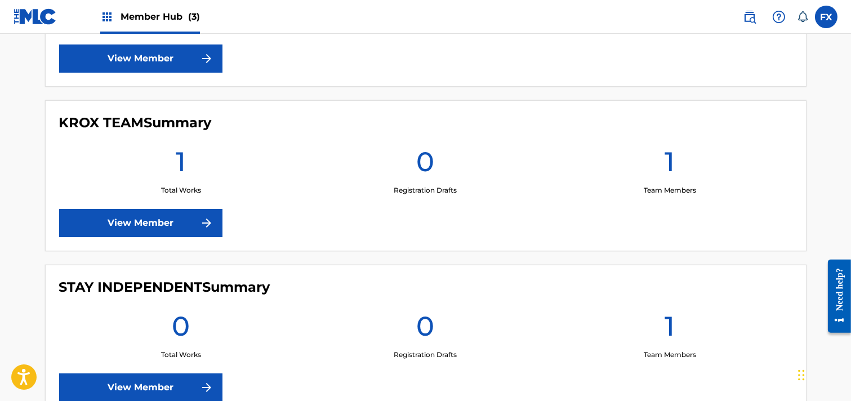
scroll to position [428, 0]
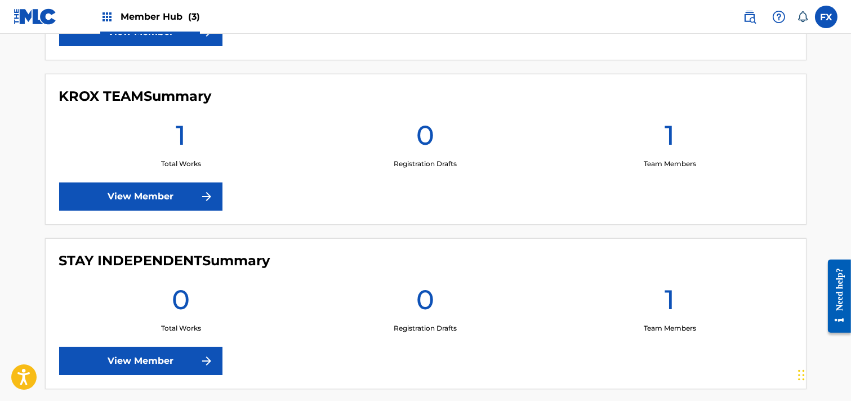
click at [265, 288] on div "0 Total Works" at bounding box center [181, 308] width 244 height 51
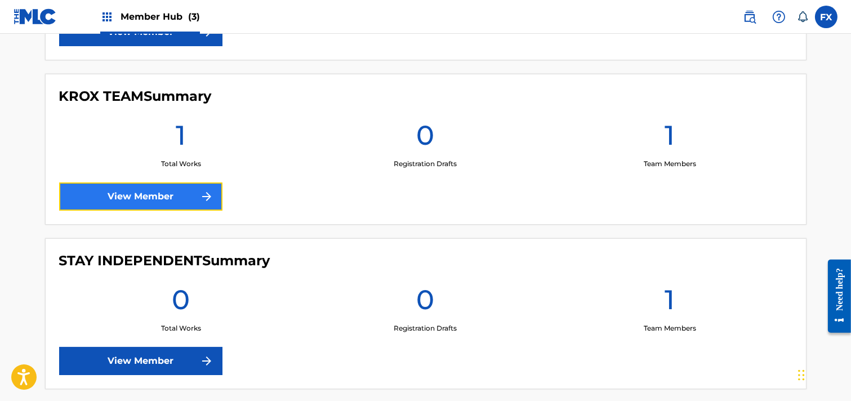
click at [204, 194] on img at bounding box center [207, 197] width 14 height 14
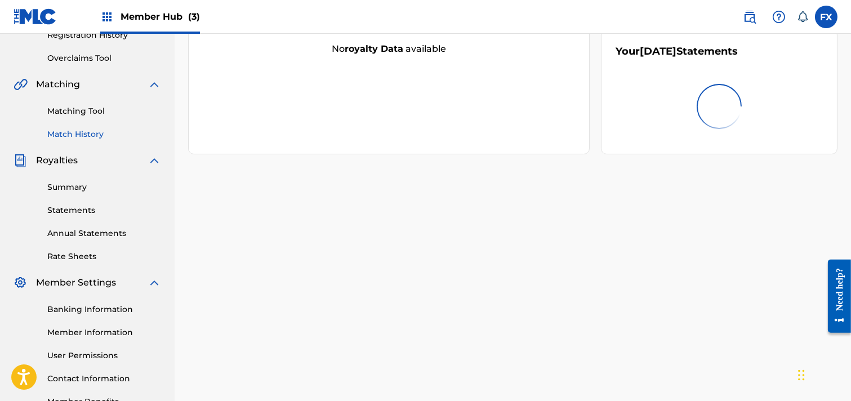
scroll to position [243, 0]
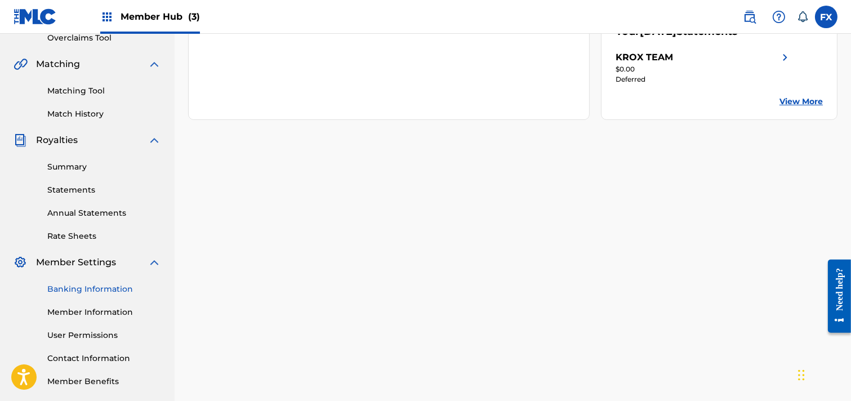
click at [99, 288] on link "Banking Information" at bounding box center [104, 289] width 114 height 12
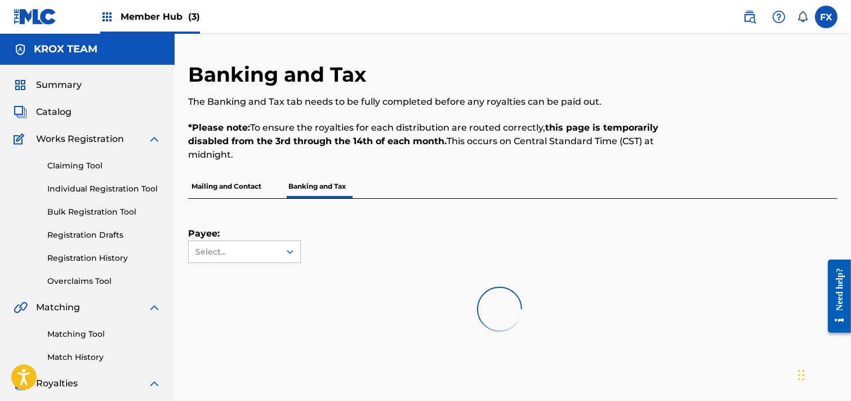
click at [466, 342] on div at bounding box center [499, 309] width 622 height 72
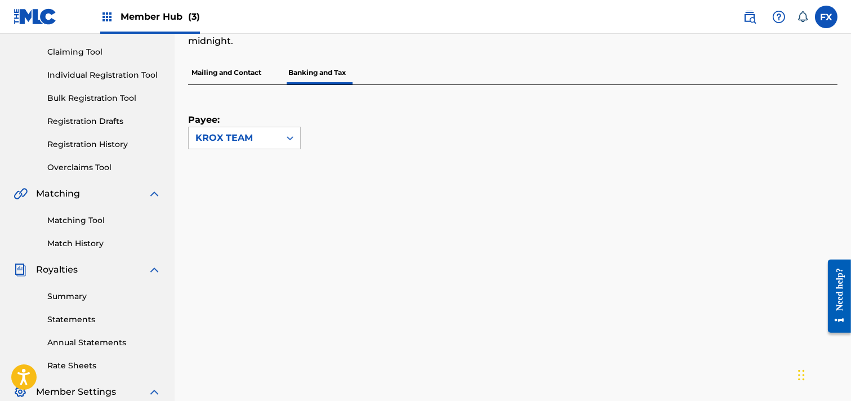
scroll to position [114, 0]
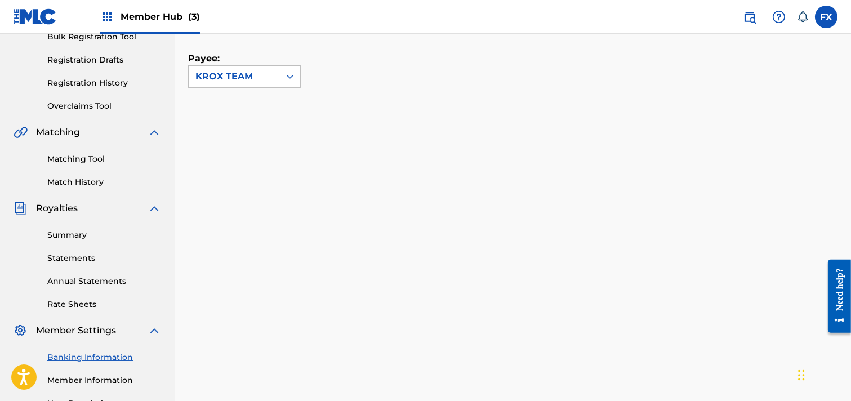
click at [466, 342] on div "Banking and Tax The Banking and Tax tab needs to be fully completed before any …" at bounding box center [512, 178] width 649 height 582
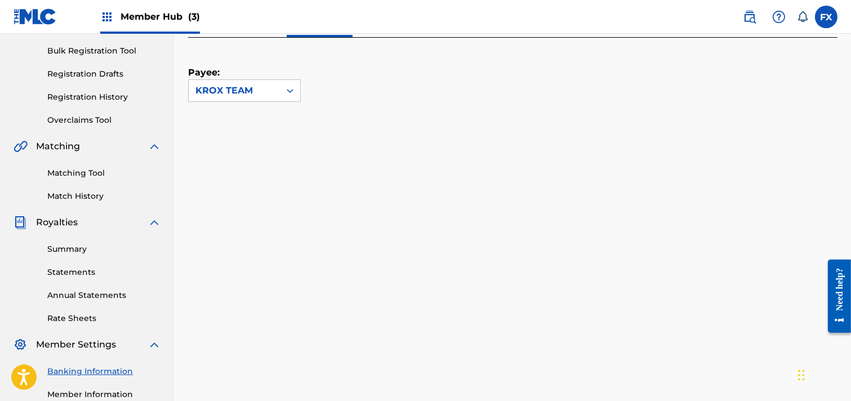
drag, startPoint x: 466, startPoint y: 342, endPoint x: 464, endPoint y: 365, distance: 22.5
click at [464, 365] on div "Banking and Tax The Banking and Tax tab needs to be fully completed before any …" at bounding box center [512, 192] width 649 height 582
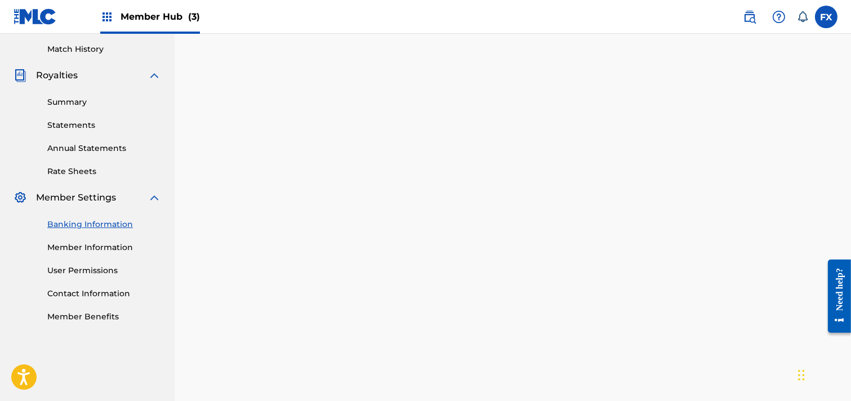
scroll to position [166, 0]
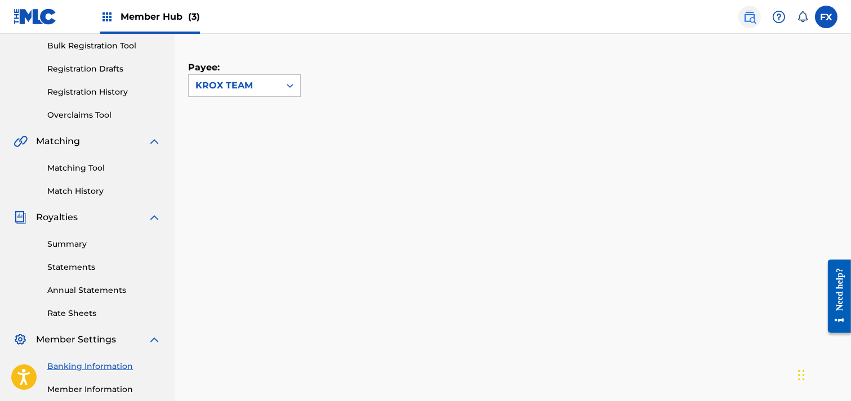
click at [750, 17] on img at bounding box center [750, 17] width 14 height 14
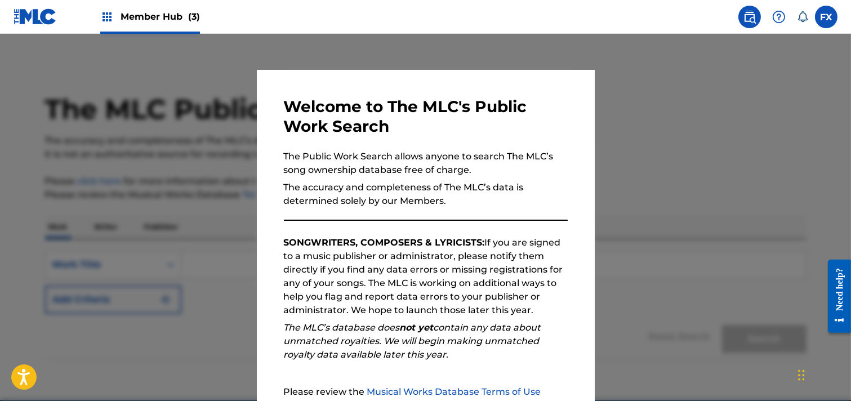
scroll to position [114, 0]
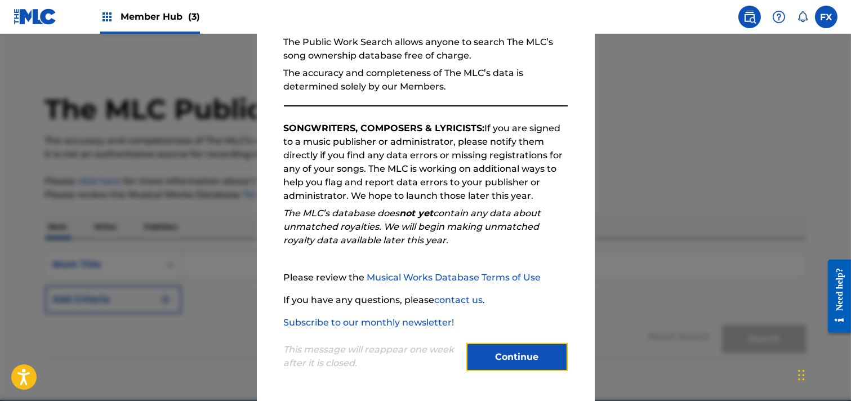
click at [537, 364] on button "Continue" at bounding box center [516, 357] width 101 height 28
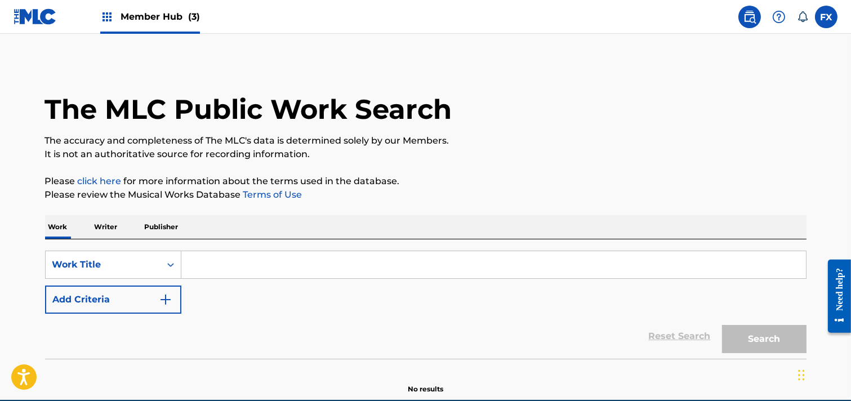
click at [292, 263] on input "Search Form" at bounding box center [493, 264] width 624 height 27
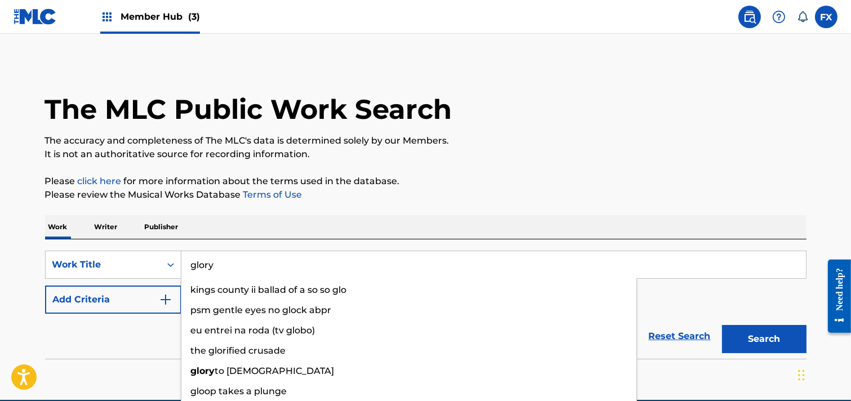
type input "glory"
click at [722, 325] on button "Search" at bounding box center [764, 339] width 84 height 28
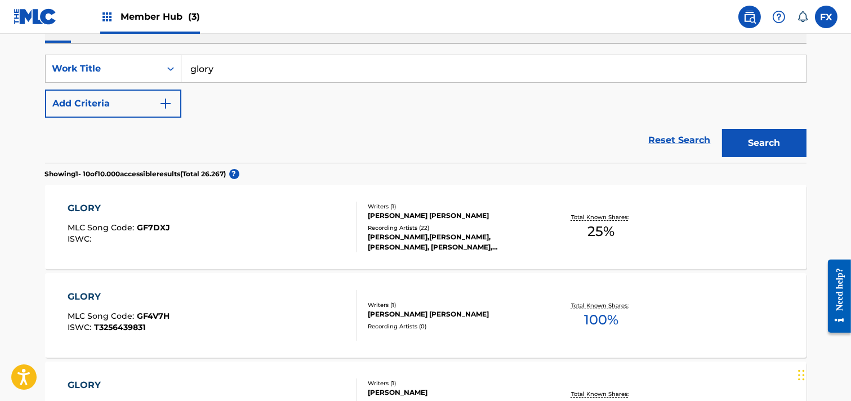
scroll to position [195, 0]
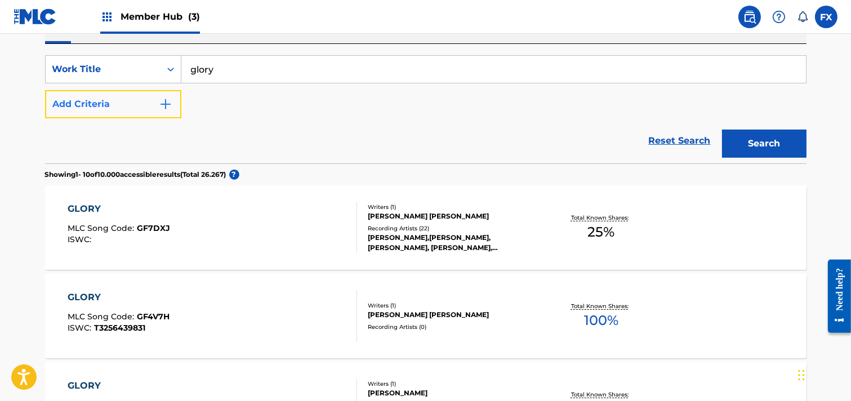
click at [169, 92] on button "Add Criteria" at bounding box center [113, 104] width 136 height 28
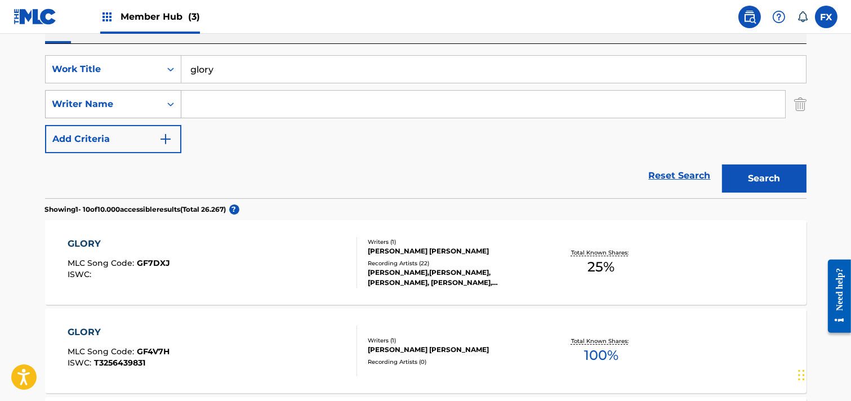
click at [110, 113] on div "Writer Name" at bounding box center [113, 104] width 136 height 28
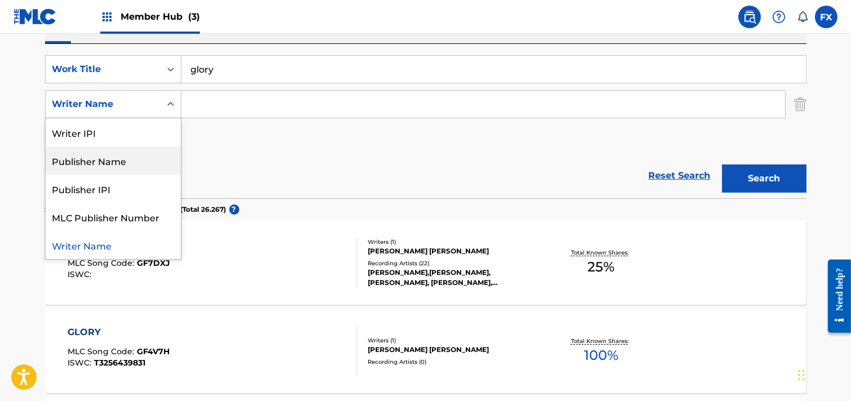
click at [114, 160] on div "Publisher Name" at bounding box center [113, 160] width 135 height 28
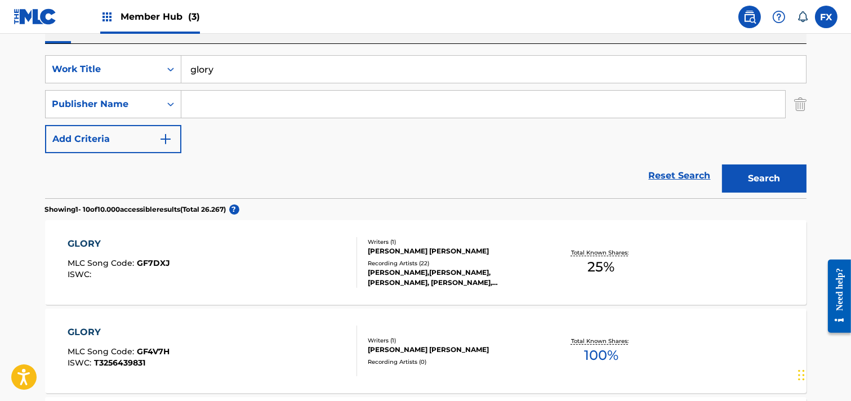
click at [285, 99] on input "Search Form" at bounding box center [482, 104] width 603 height 27
paste input "SKETCH MUSIC"
type input "SKETCH MUSIC"
click at [722, 164] on button "Search" at bounding box center [764, 178] width 84 height 28
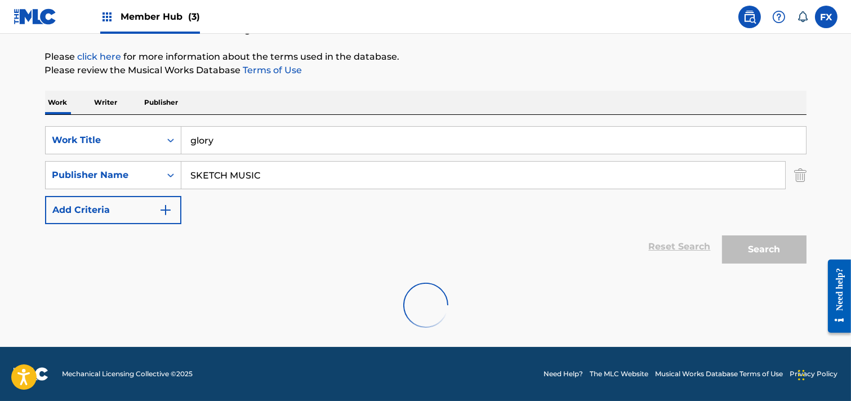
scroll to position [124, 0]
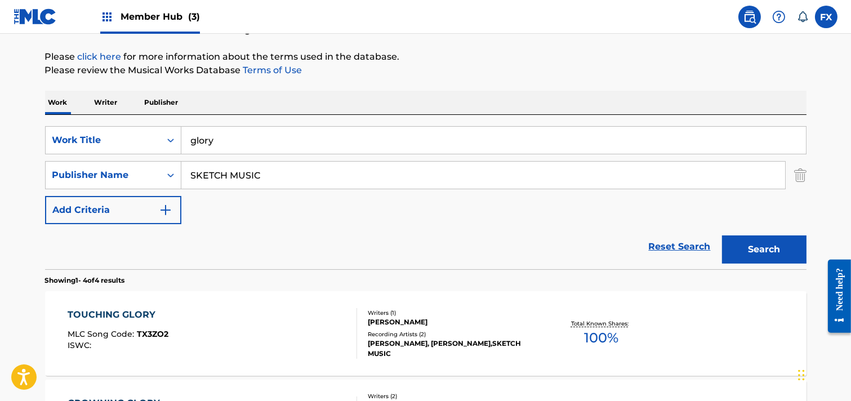
click at [643, 81] on div "The MLC Public Work Search The accuracy and completeness of The MLC's data is d…" at bounding box center [426, 316] width 788 height 756
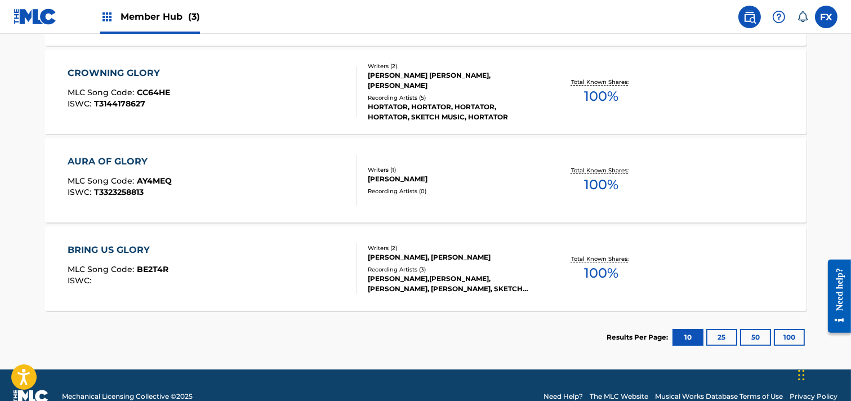
scroll to position [462, 0]
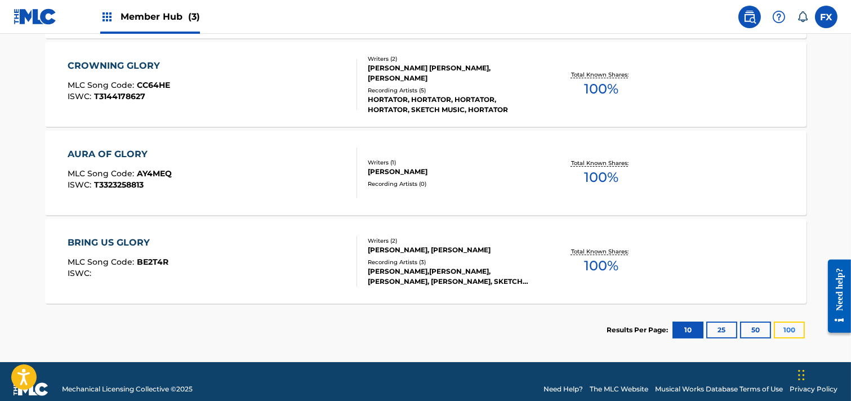
click at [786, 328] on button "100" at bounding box center [789, 329] width 31 height 17
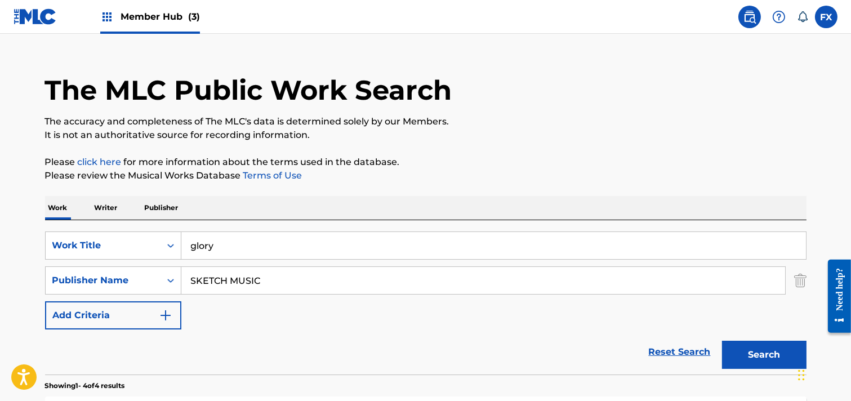
scroll to position [17, 0]
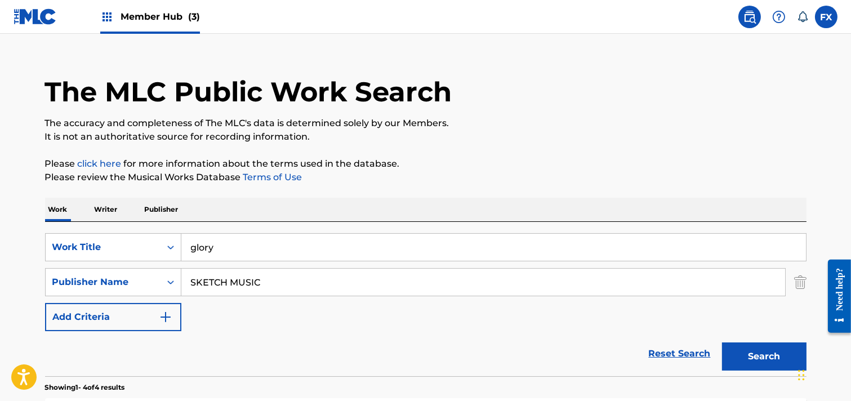
click at [105, 208] on p "Writer" at bounding box center [106, 210] width 30 height 24
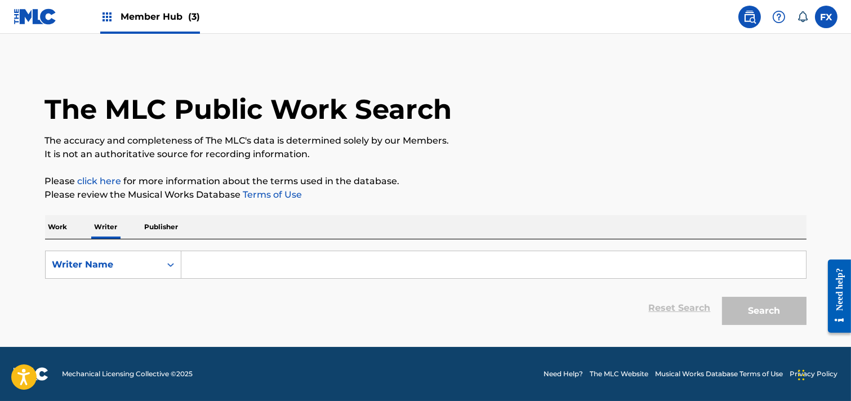
click at [194, 259] on input "Search Form" at bounding box center [493, 264] width 624 height 27
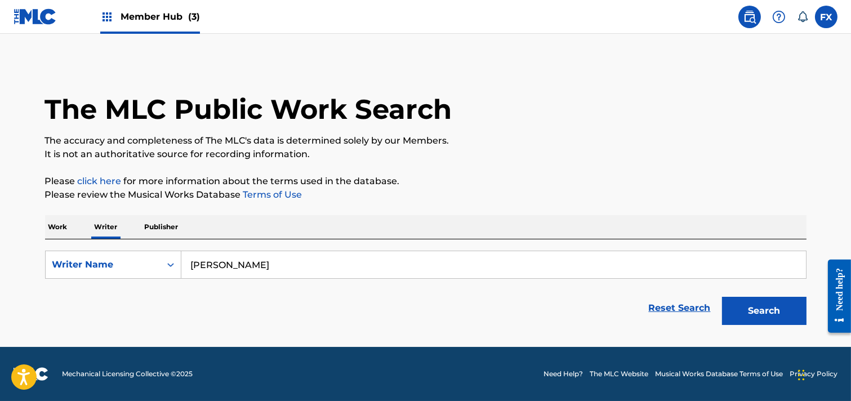
type input "emanuel gazmej"
click at [722, 297] on button "Search" at bounding box center [764, 311] width 84 height 28
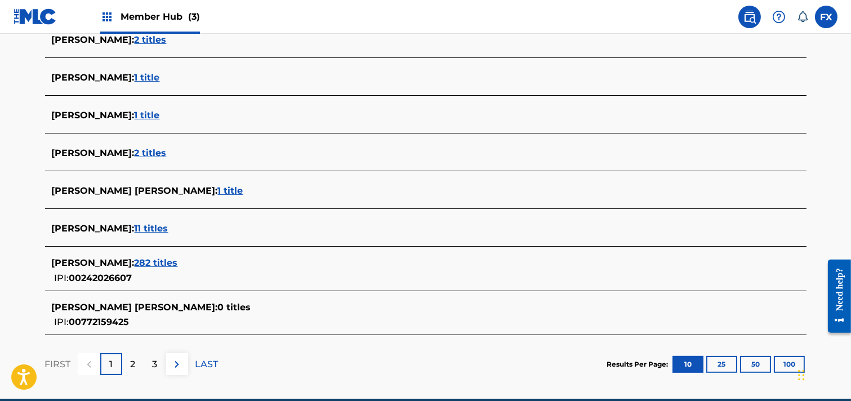
scroll to position [410, 0]
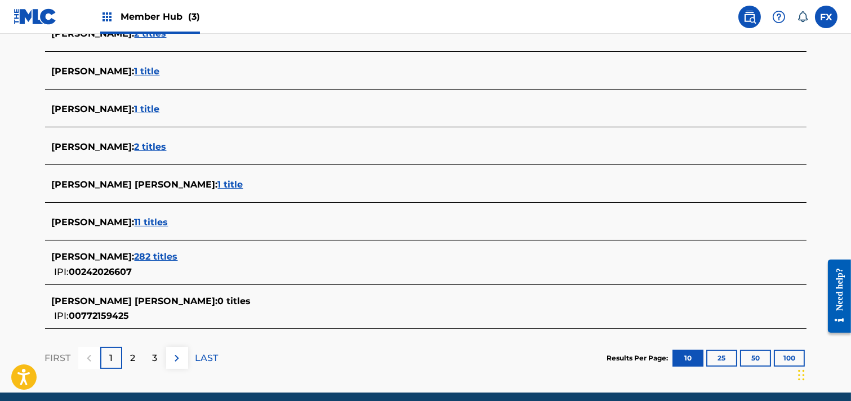
click at [178, 257] on span "282 titles" at bounding box center [156, 256] width 43 height 11
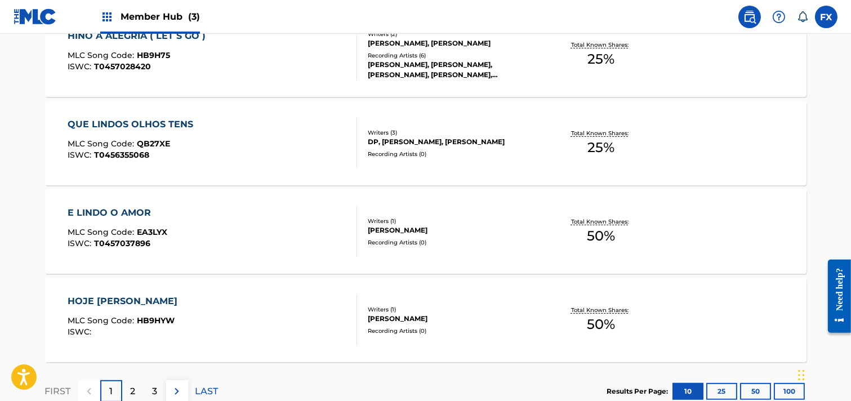
scroll to position [977, 0]
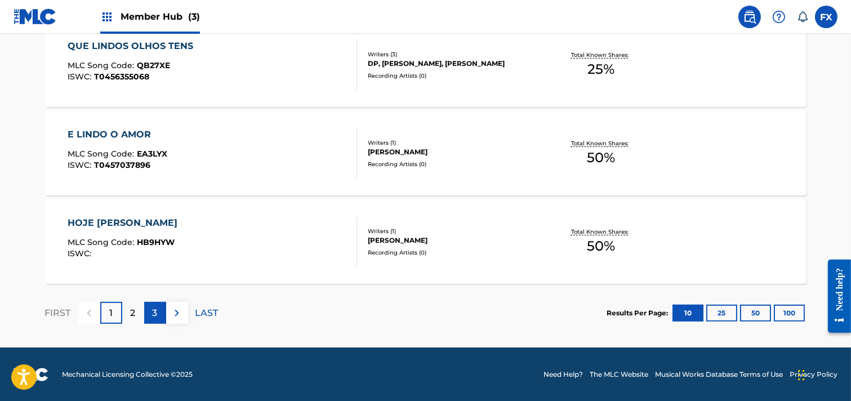
click at [153, 312] on p "3" at bounding box center [155, 313] width 5 height 14
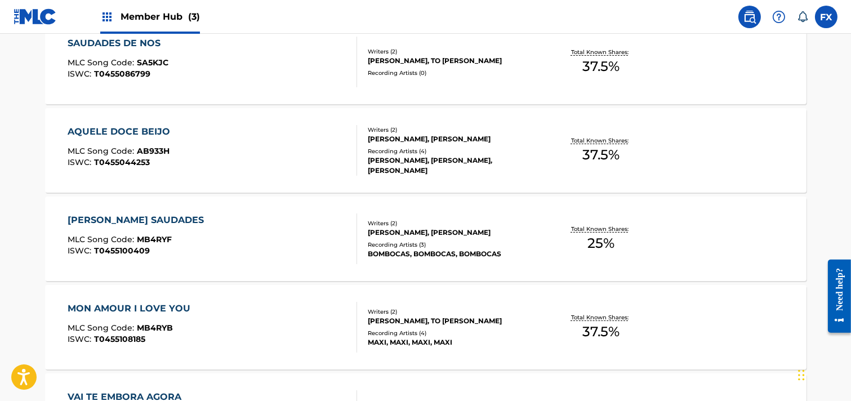
scroll to position [623, 0]
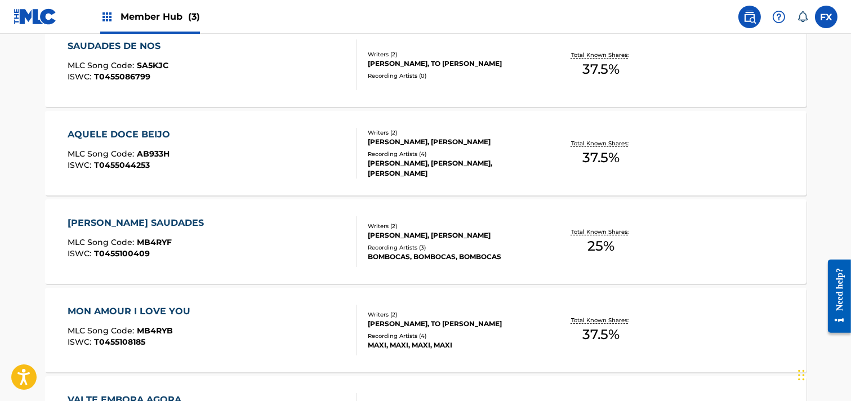
click at [200, 251] on div "MAE TANTAS SAUDADES MLC Song Code : MB4RYF ISWC : T0455100409" at bounding box center [212, 241] width 289 height 51
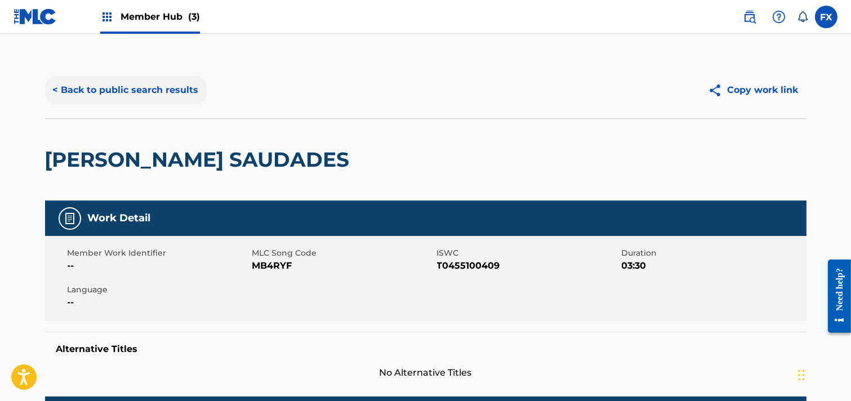
click at [83, 86] on button "< Back to public search results" at bounding box center [126, 90] width 162 height 28
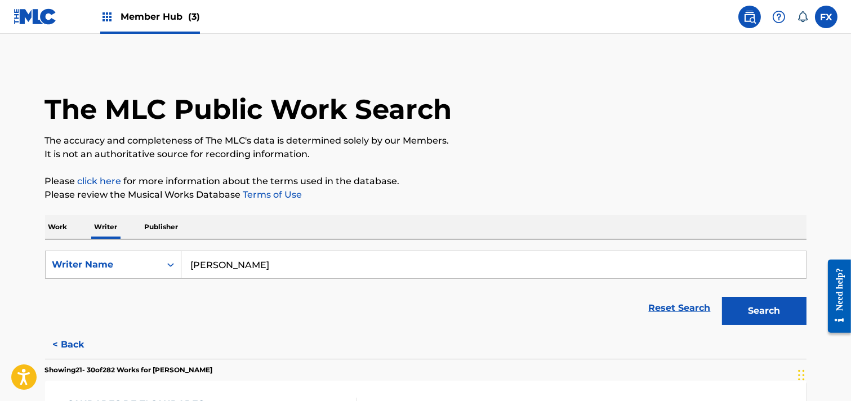
scroll to position [24, 0]
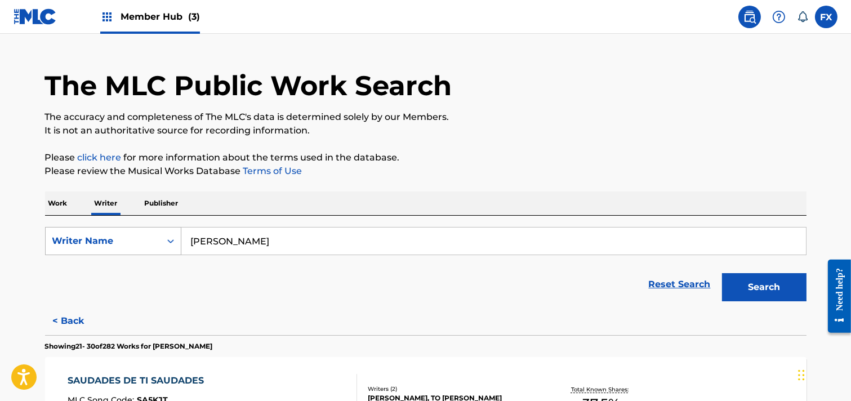
click at [124, 239] on div "Writer Name" at bounding box center [102, 241] width 101 height 14
click at [66, 201] on p "Work" at bounding box center [58, 203] width 26 height 24
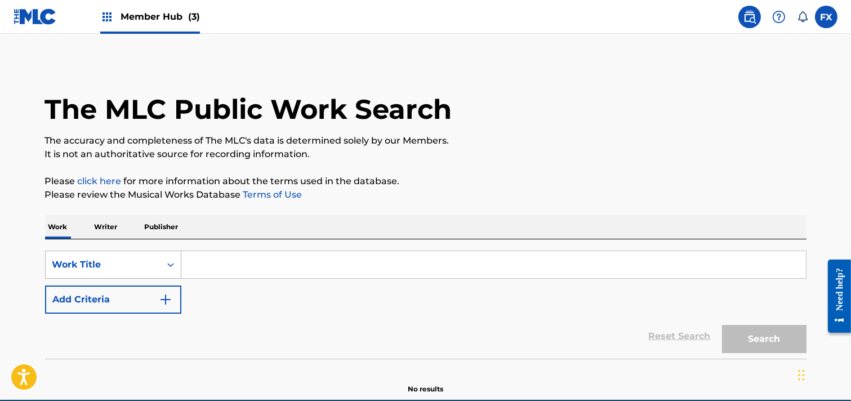
click at [124, 269] on div "Work Title" at bounding box center [113, 265] width 136 height 28
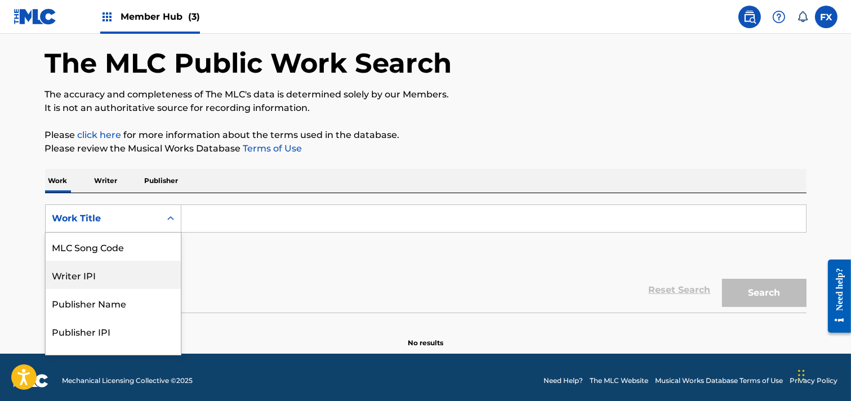
scroll to position [47, 0]
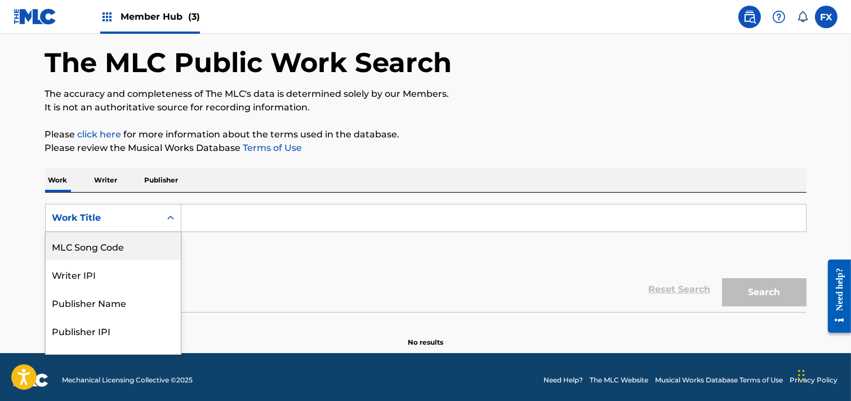
click at [132, 247] on div "MLC Song Code" at bounding box center [113, 246] width 135 height 28
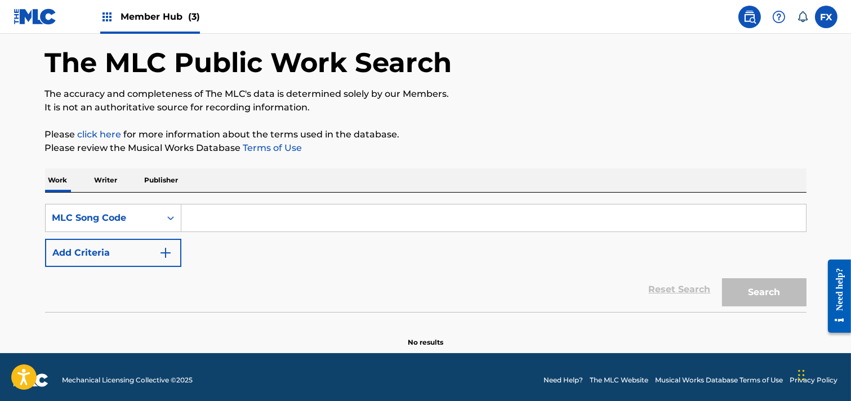
click at [205, 204] on input "Search Form" at bounding box center [493, 217] width 624 height 27
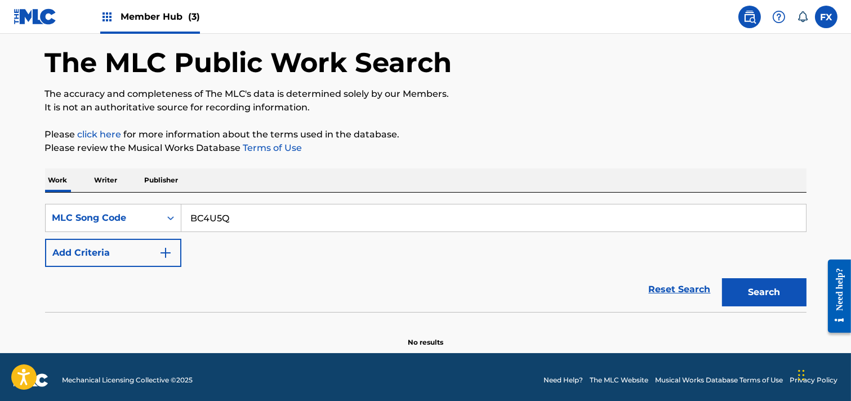
click at [722, 278] on button "Search" at bounding box center [764, 292] width 84 height 28
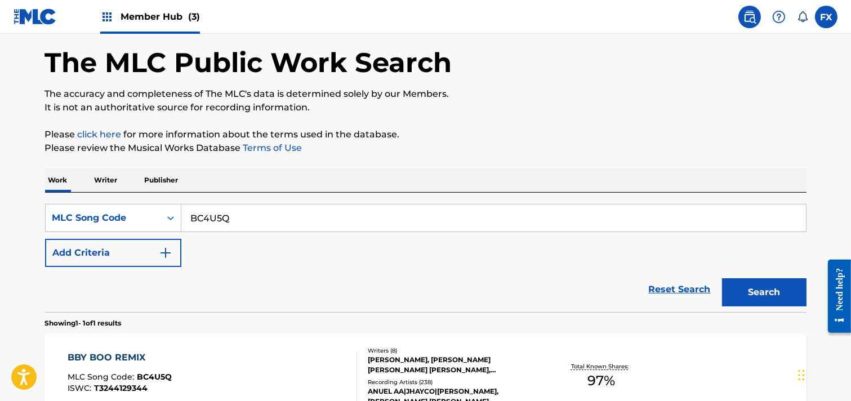
scroll to position [177, 0]
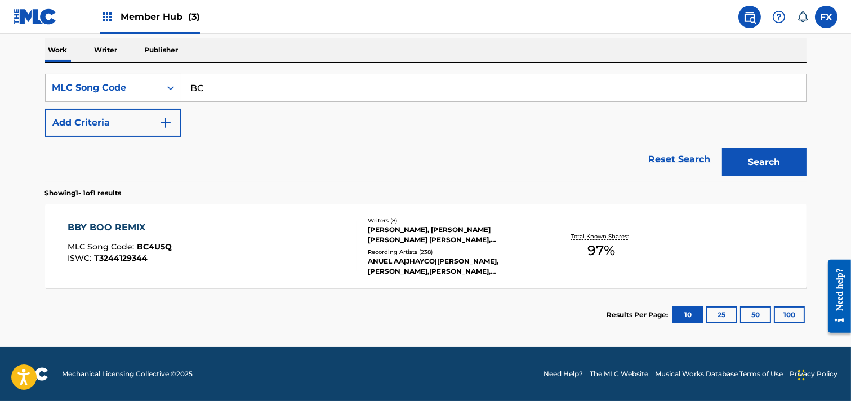
type input "B"
click at [722, 148] on button "Search" at bounding box center [764, 162] width 84 height 28
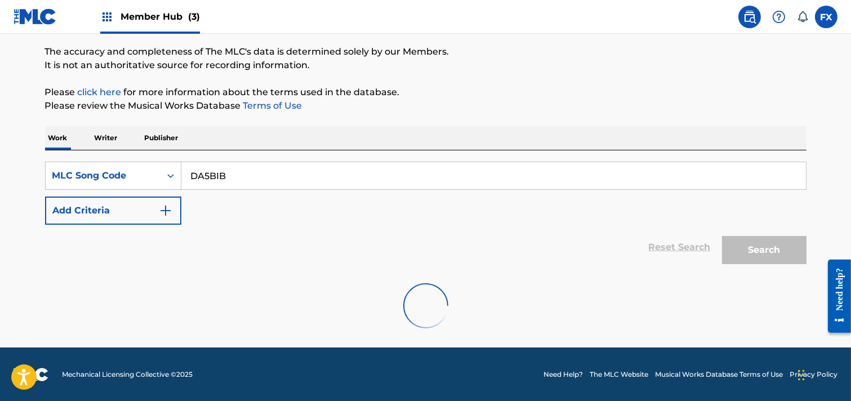
scroll to position [53, 0]
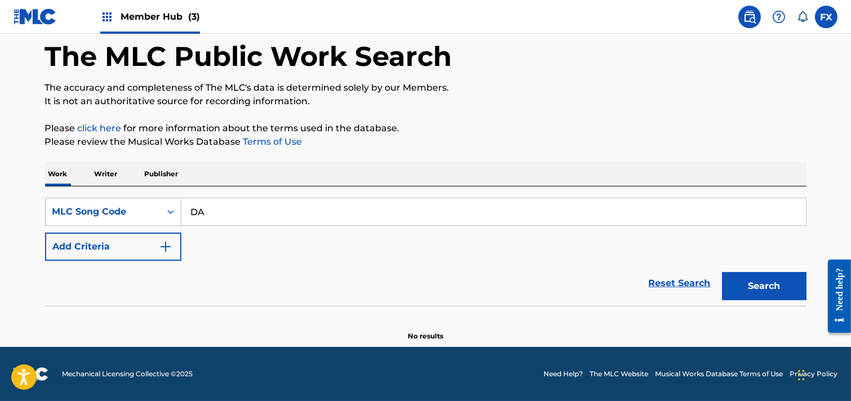
type input "D"
click at [722, 272] on button "Search" at bounding box center [764, 286] width 84 height 28
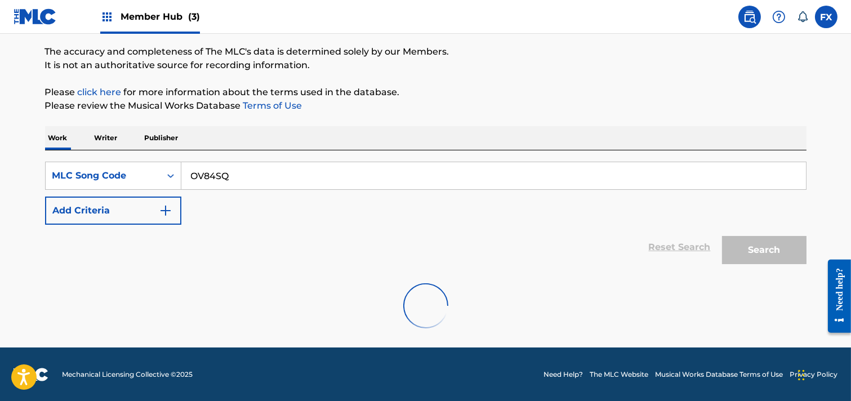
scroll to position [177, 0]
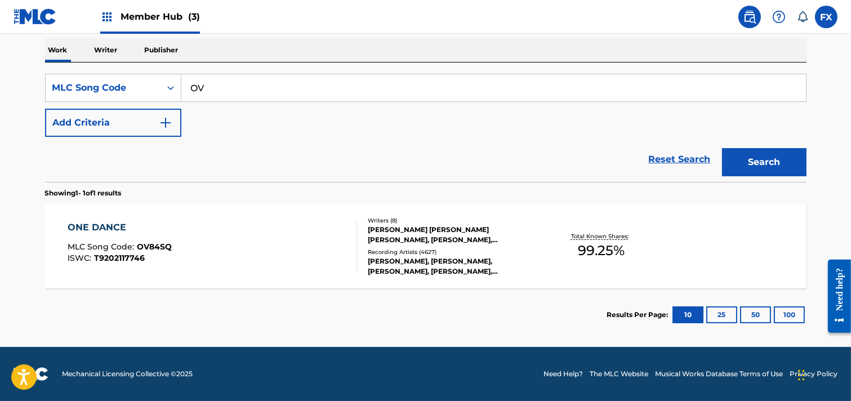
type input "O"
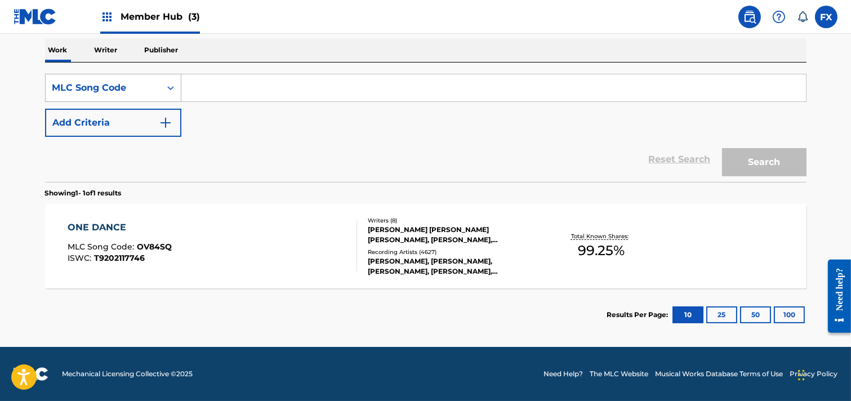
click at [122, 91] on div "MLC Song Code" at bounding box center [102, 88] width 101 height 14
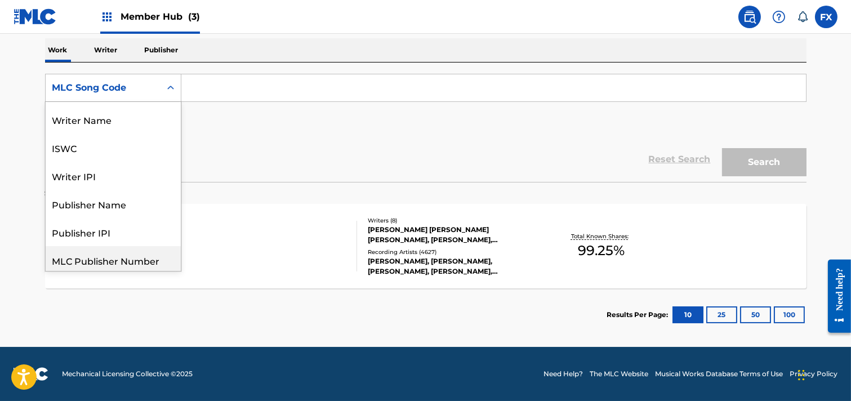
scroll to position [0, 0]
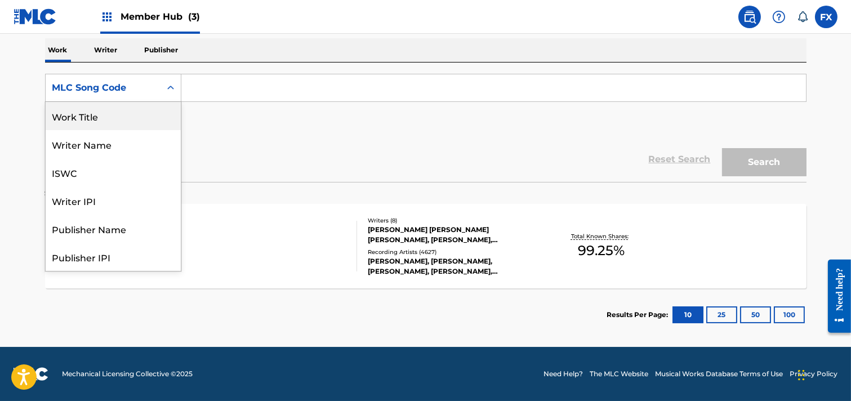
click at [226, 87] on input "Search Form" at bounding box center [493, 87] width 624 height 27
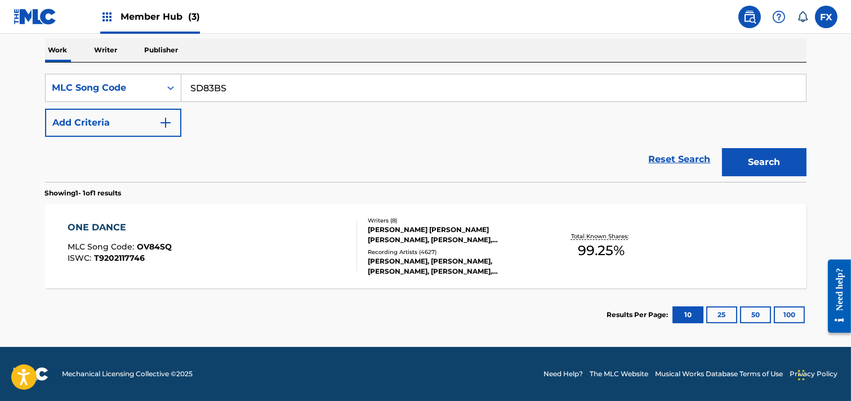
type input "SD83BS"
click at [722, 148] on button "Search" at bounding box center [764, 162] width 84 height 28
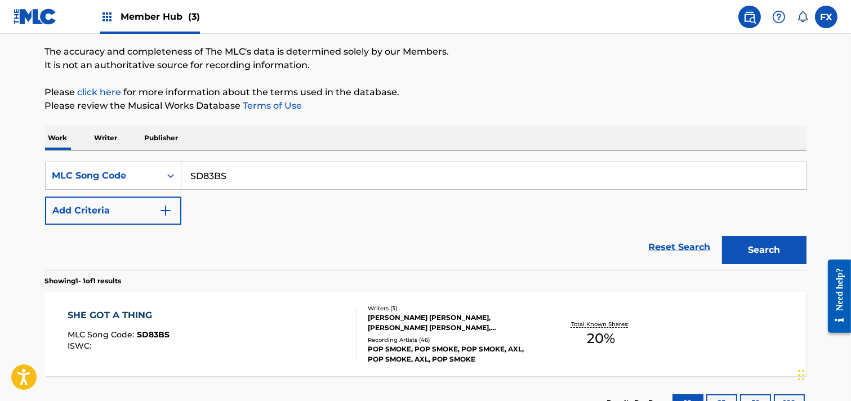
scroll to position [177, 0]
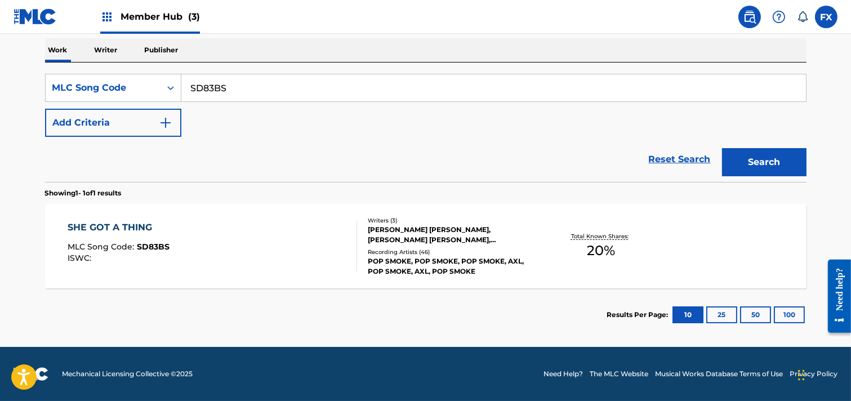
click at [243, 235] on div "SHE GOT A THING MLC Song Code : SD83BS ISWC :" at bounding box center [212, 246] width 289 height 51
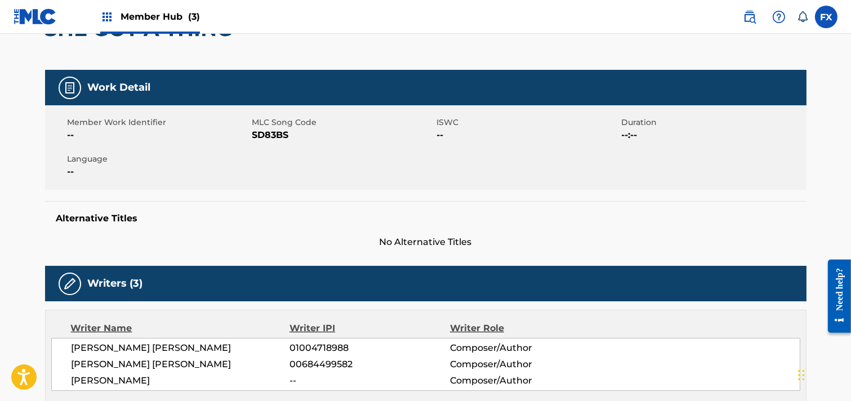
scroll to position [127, 0]
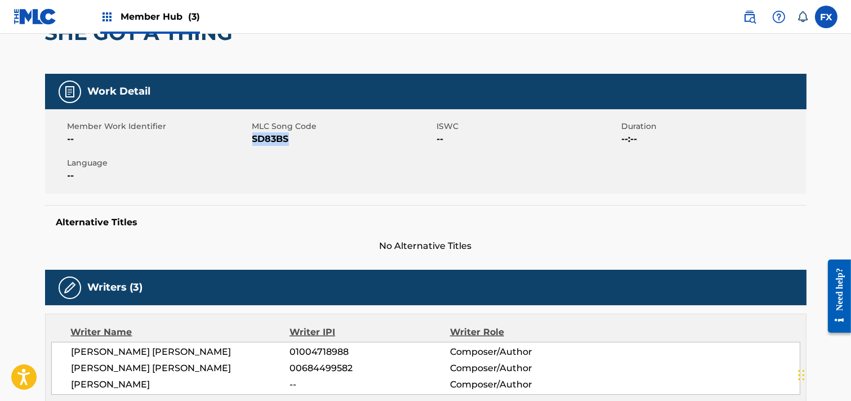
drag, startPoint x: 252, startPoint y: 137, endPoint x: 291, endPoint y: 138, distance: 39.4
click at [291, 138] on span "SD83BS" at bounding box center [343, 139] width 182 height 14
copy span "SD83BS"
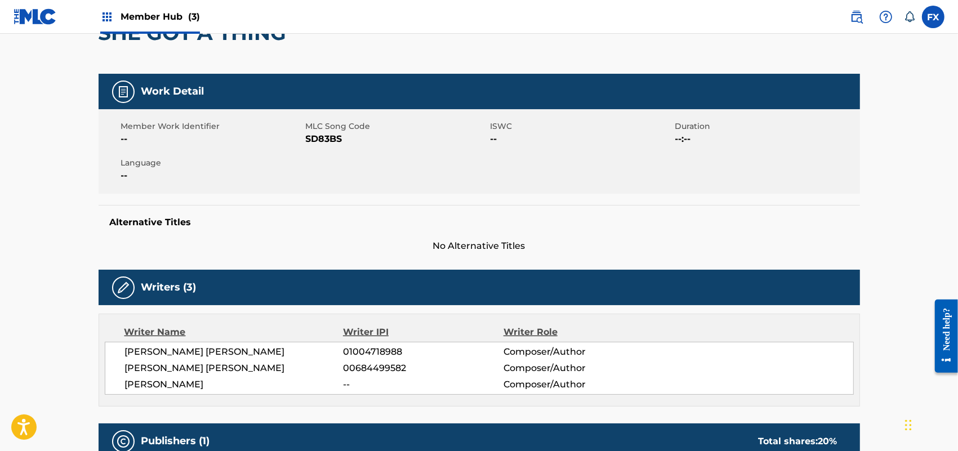
click at [535, 158] on div "Member Work Identifier -- MLC Song Code SD83BS ISWC -- Duration --:-- Language …" at bounding box center [479, 151] width 761 height 84
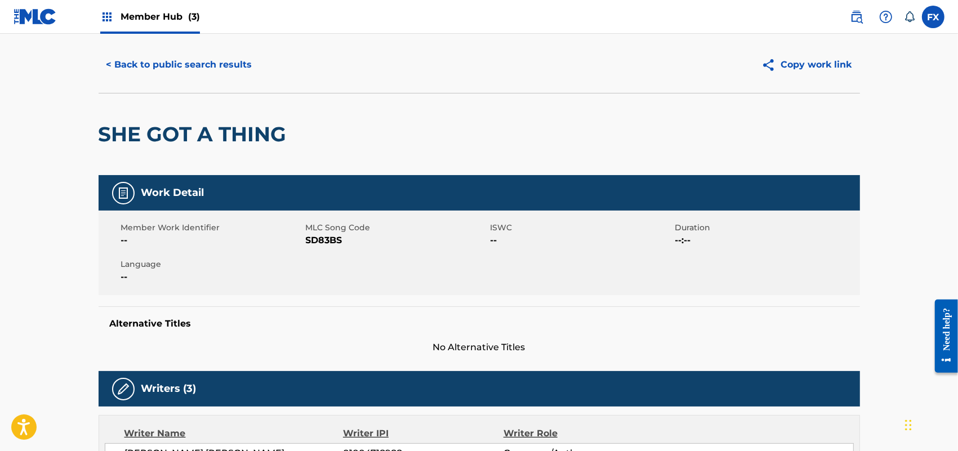
scroll to position [0, 0]
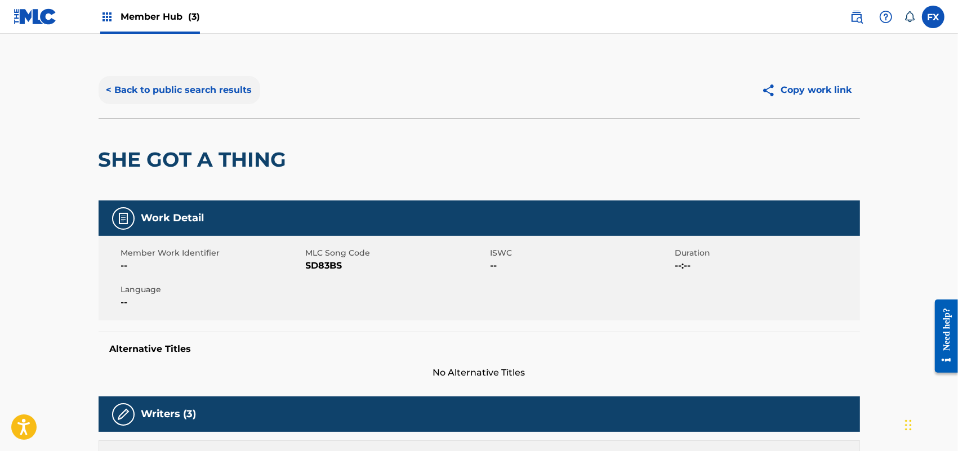
click at [215, 86] on button "< Back to public search results" at bounding box center [180, 90] width 162 height 28
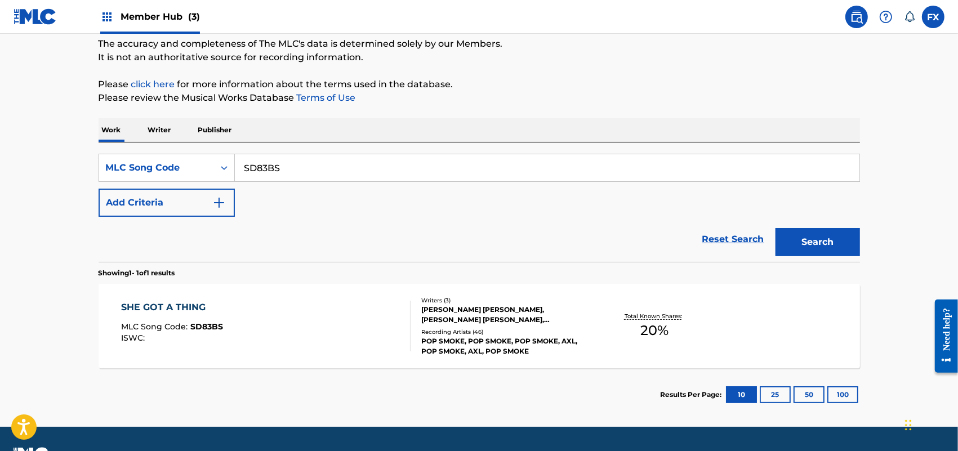
click at [167, 126] on p "Writer" at bounding box center [160, 130] width 30 height 24
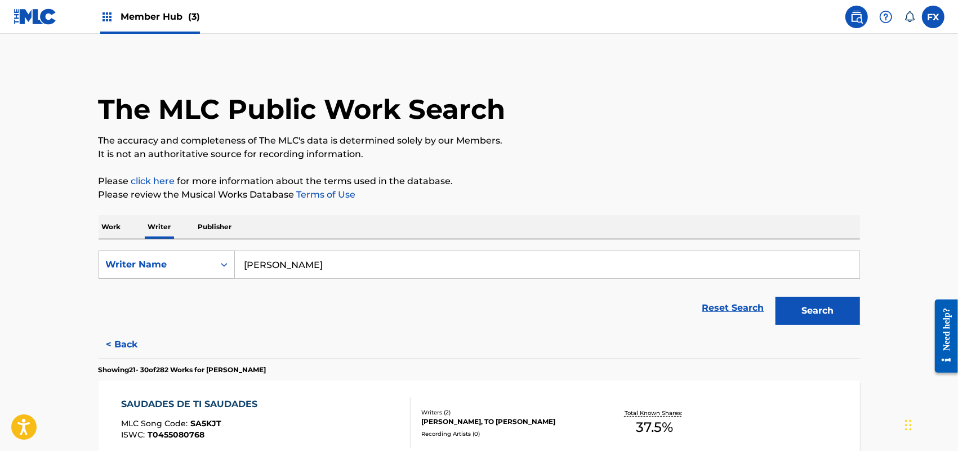
click at [186, 270] on div "Writer Name" at bounding box center [156, 264] width 115 height 21
click at [203, 302] on div "Writer IPI" at bounding box center [166, 293] width 135 height 28
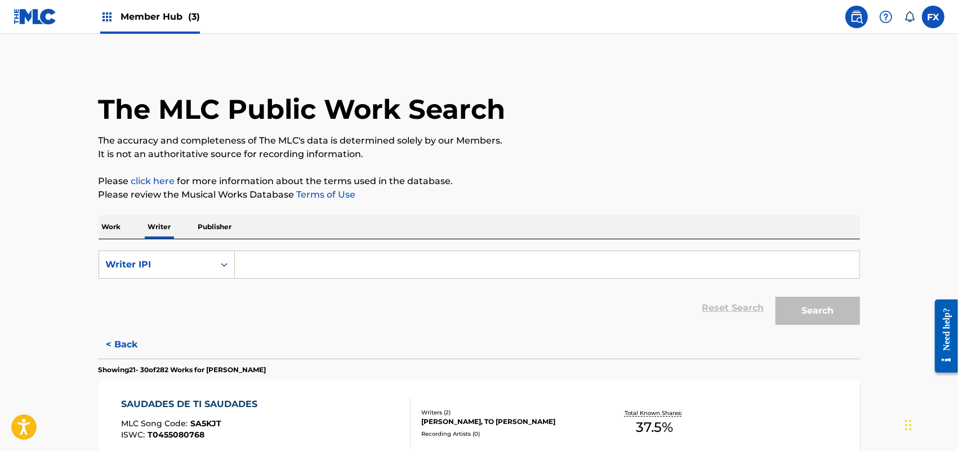
click at [246, 276] on input "Search Form" at bounding box center [547, 264] width 624 height 27
paste input "01127916650"
type input "01127916650"
click at [775, 297] on button "Search" at bounding box center [817, 311] width 84 height 28
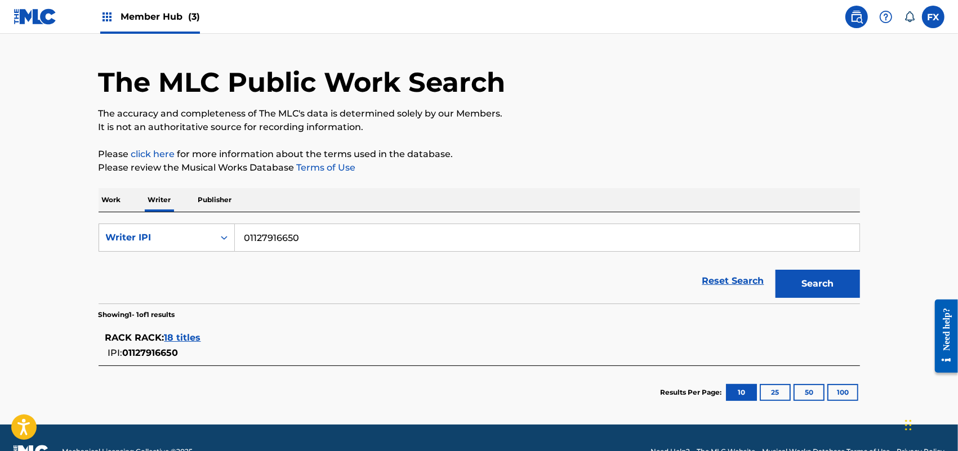
scroll to position [54, 0]
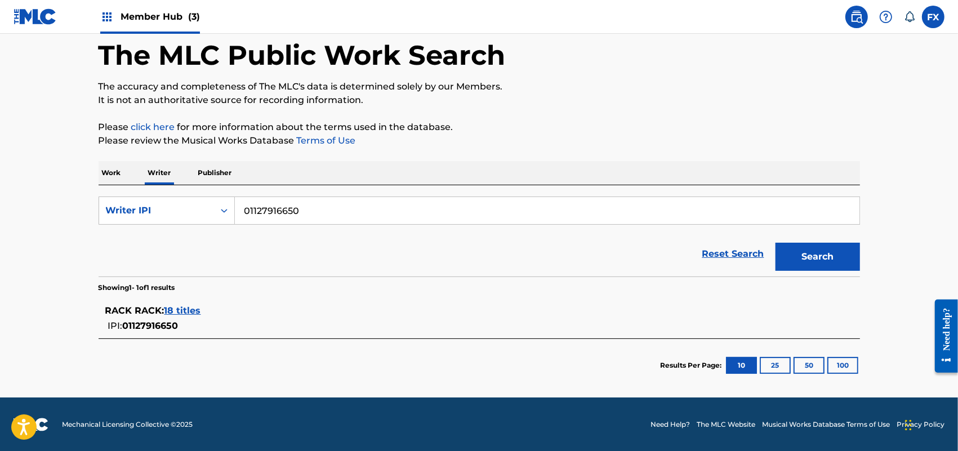
click at [189, 313] on span "18 titles" at bounding box center [182, 310] width 37 height 11
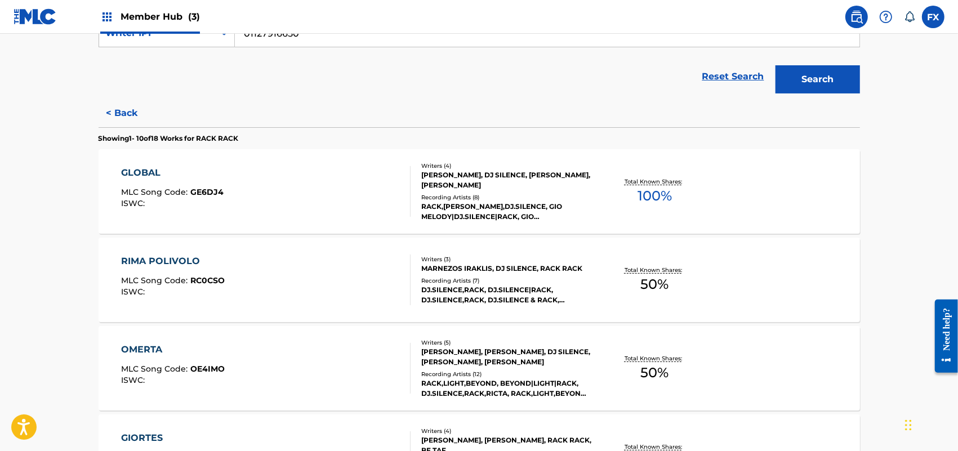
scroll to position [313, 0]
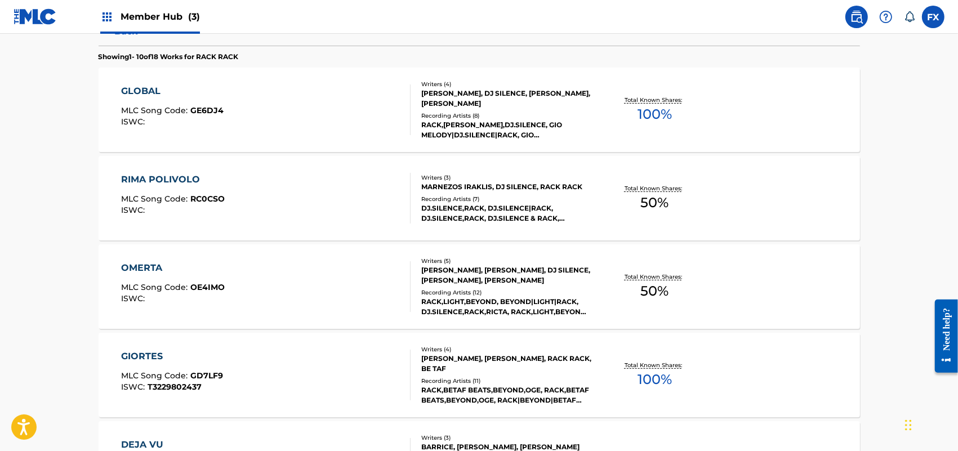
click at [271, 305] on div "OMERTA MLC Song Code : OE4IMO ISWC :" at bounding box center [265, 286] width 289 height 51
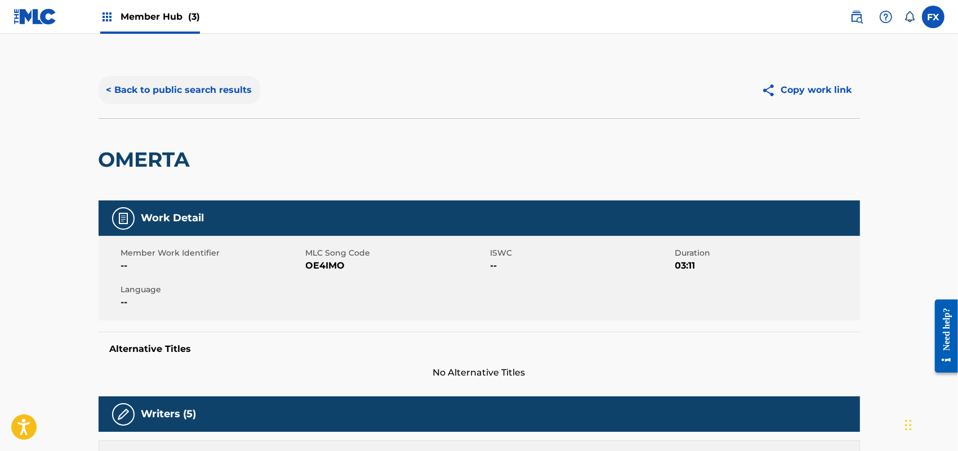
click at [178, 79] on button "< Back to public search results" at bounding box center [180, 90] width 162 height 28
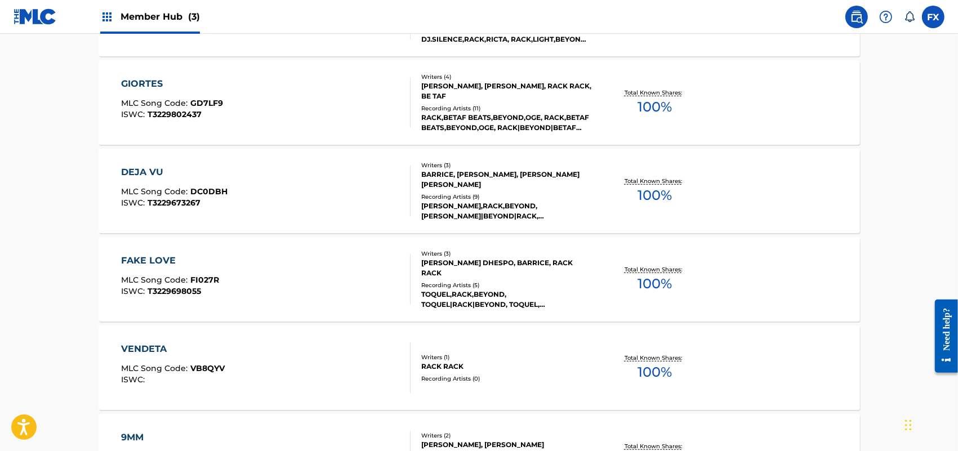
scroll to position [601, 0]
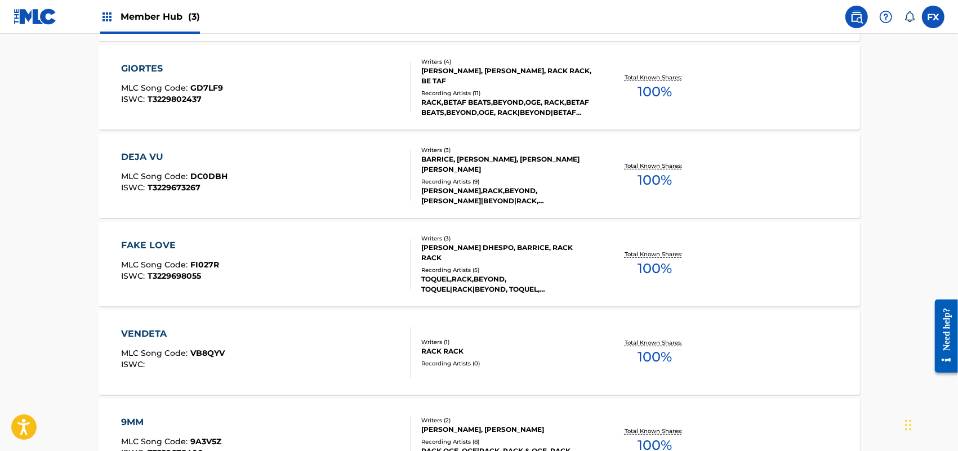
click at [315, 245] on div "FAKE LOVE MLC Song Code : FI027R ISWC : T3229698055" at bounding box center [265, 264] width 289 height 51
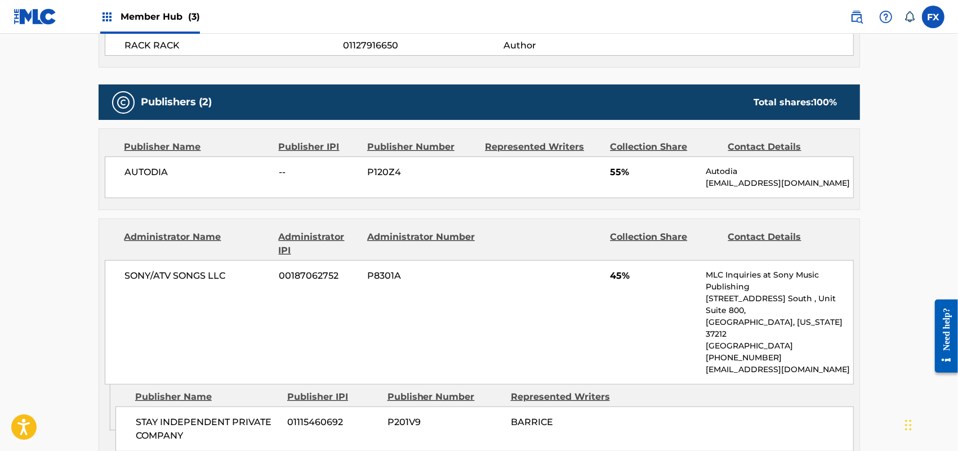
scroll to position [494, 0]
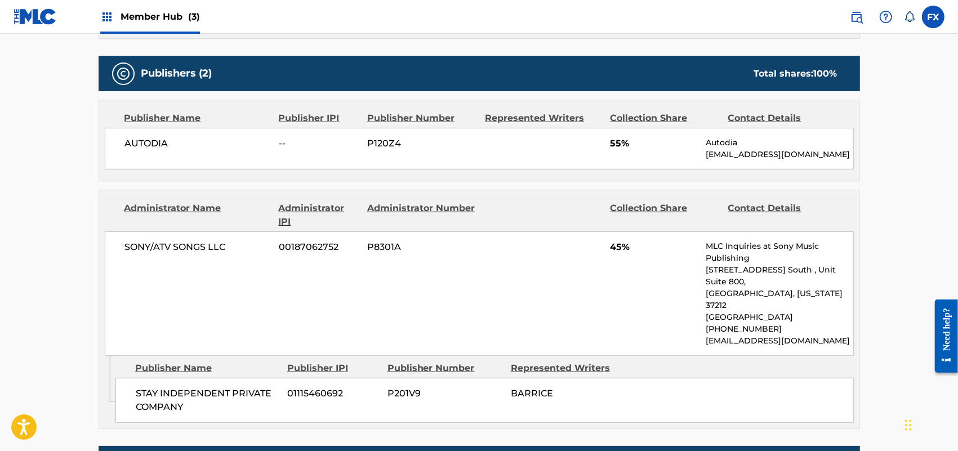
click at [316, 245] on div "SONY/ATV SONGS LLC 00187062752 P8301A 45% MLC Inquiries at Sony Music Publishin…" at bounding box center [479, 293] width 749 height 124
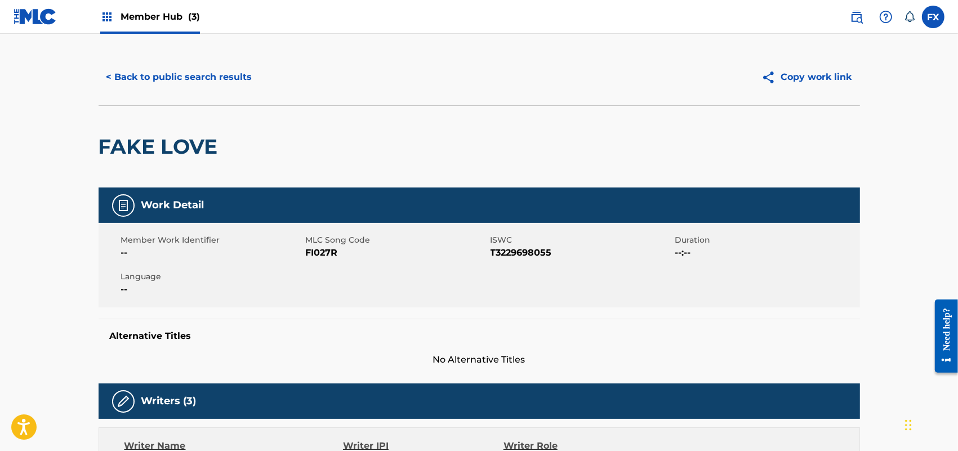
scroll to position [0, 0]
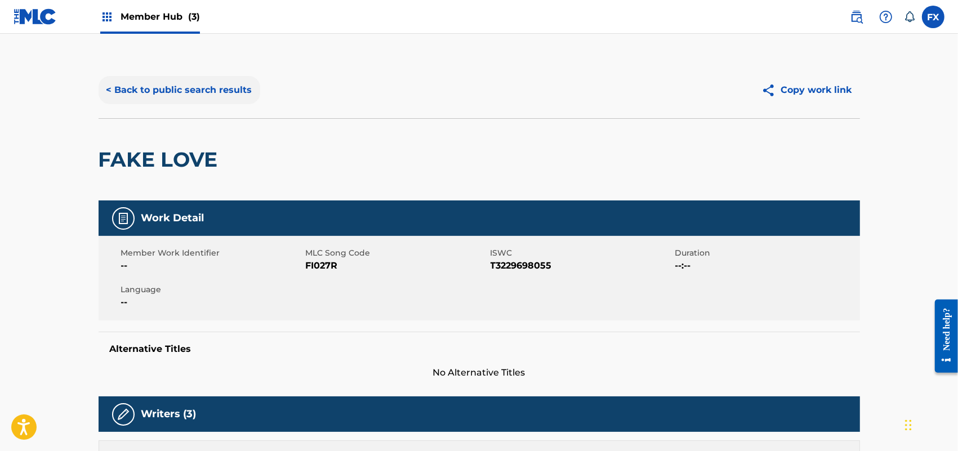
click at [186, 97] on button "< Back to public search results" at bounding box center [180, 90] width 162 height 28
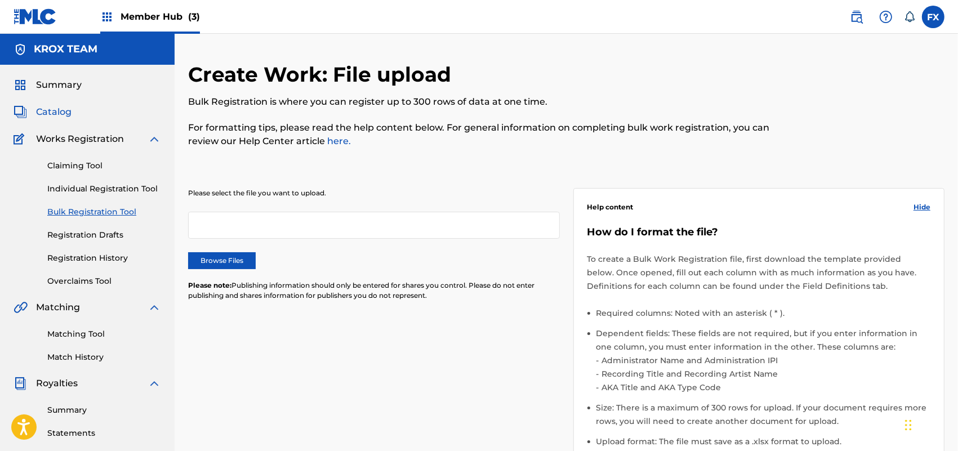
click at [60, 111] on span "Catalog" at bounding box center [53, 112] width 35 height 14
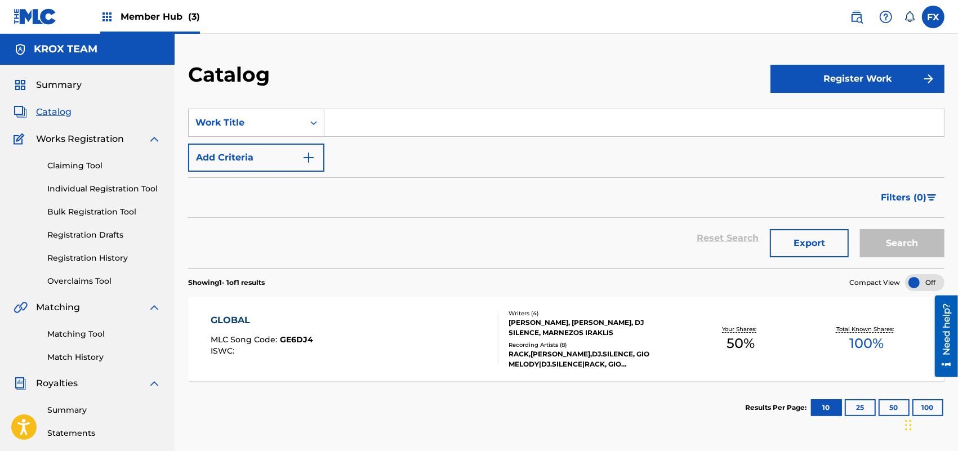
click at [333, 211] on div "Filters ( 0 )" at bounding box center [566, 197] width 756 height 41
click at [448, 319] on div "GLOBAL MLC Song Code : GE6DJ4 ISWC :" at bounding box center [354, 339] width 287 height 51
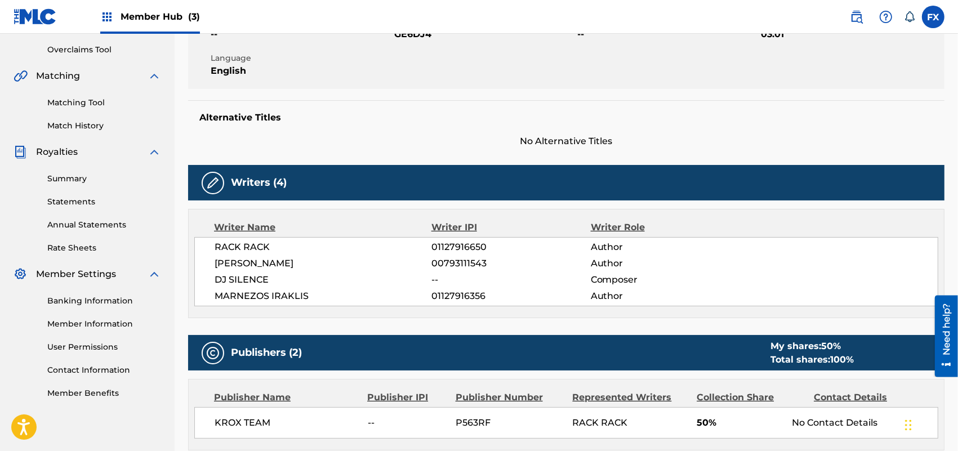
scroll to position [280, 0]
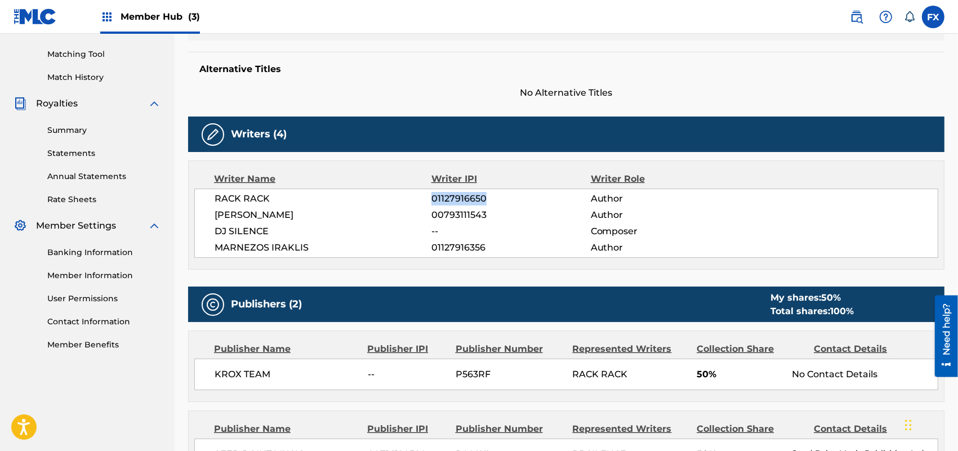
drag, startPoint x: 431, startPoint y: 196, endPoint x: 505, endPoint y: 196, distance: 73.7
click at [505, 196] on span "01127916650" at bounding box center [510, 199] width 159 height 14
copy span "01127916650"
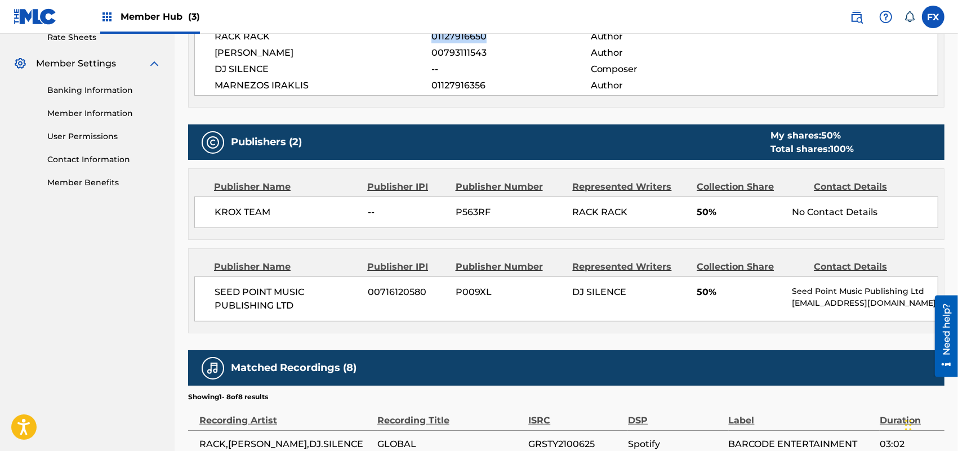
scroll to position [445, 0]
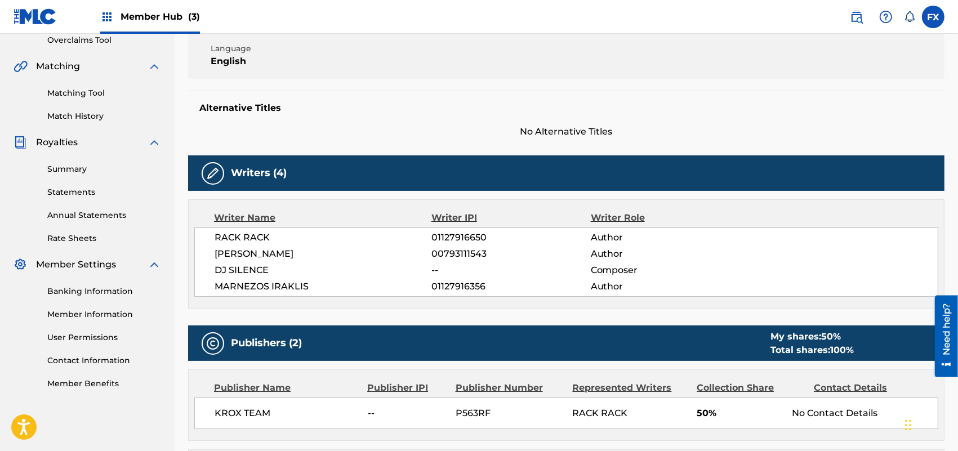
click at [504, 196] on div "Writers (4) Writer Name Writer IPI Writer Role RACK RACK 01127916650 Author GEO…" at bounding box center [566, 231] width 756 height 153
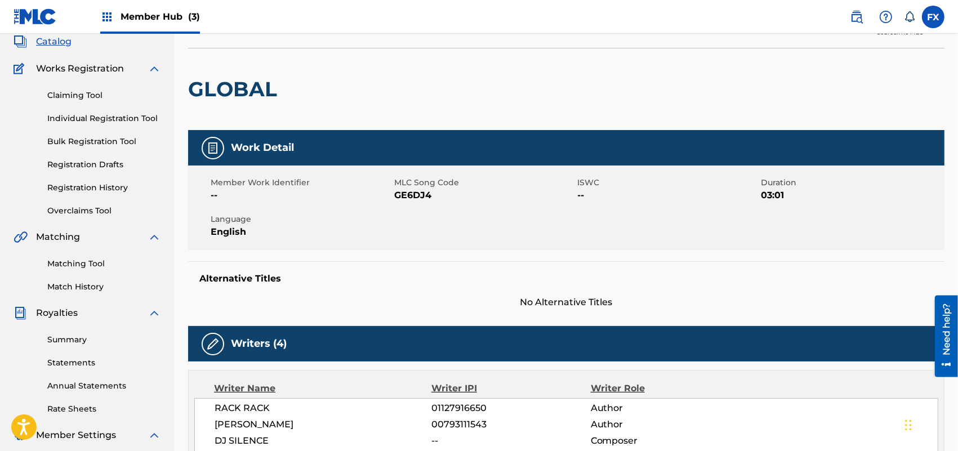
scroll to position [0, 0]
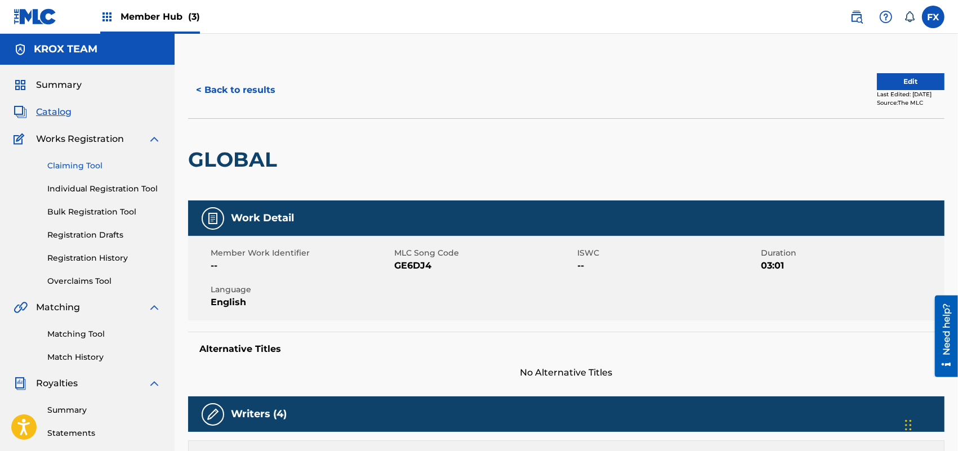
click at [71, 162] on link "Claiming Tool" at bounding box center [104, 166] width 114 height 12
